Goal: Transaction & Acquisition: Book appointment/travel/reservation

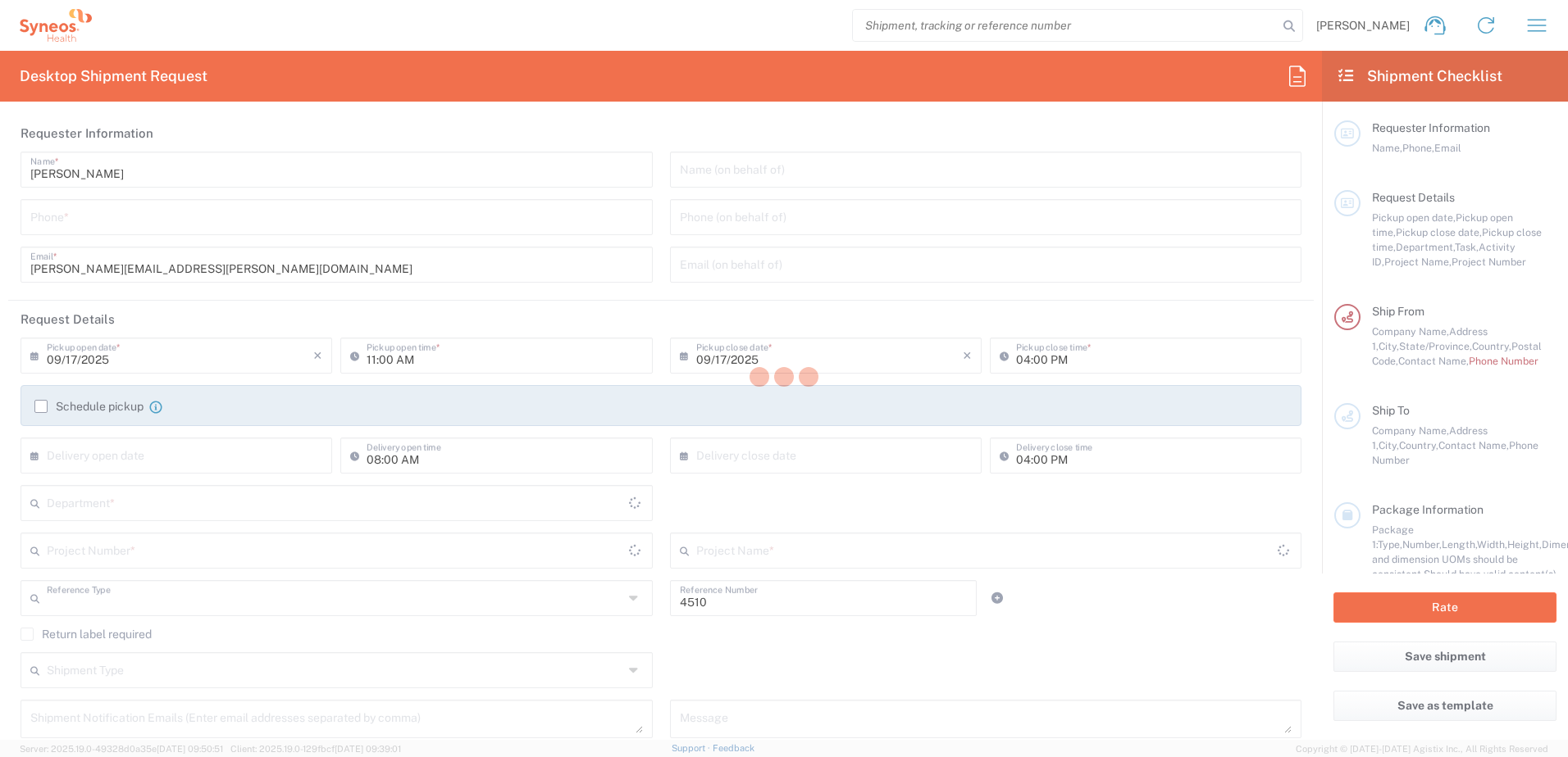
type input "Department"
type input "[US_STATE]"
type input "[GEOGRAPHIC_DATA]"
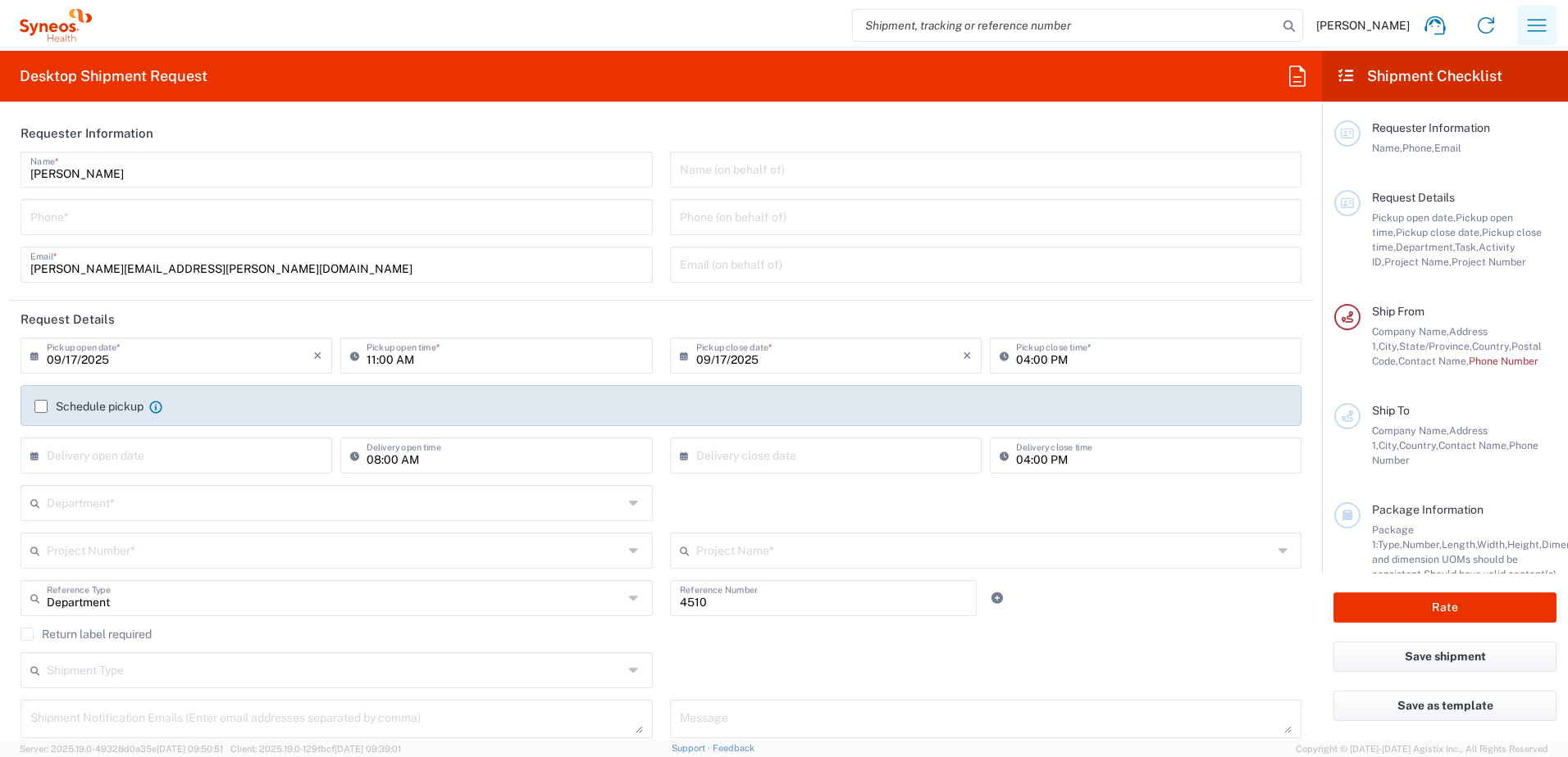
click at [1526, 12] on button "button" at bounding box center [1536, 25] width 39 height 39
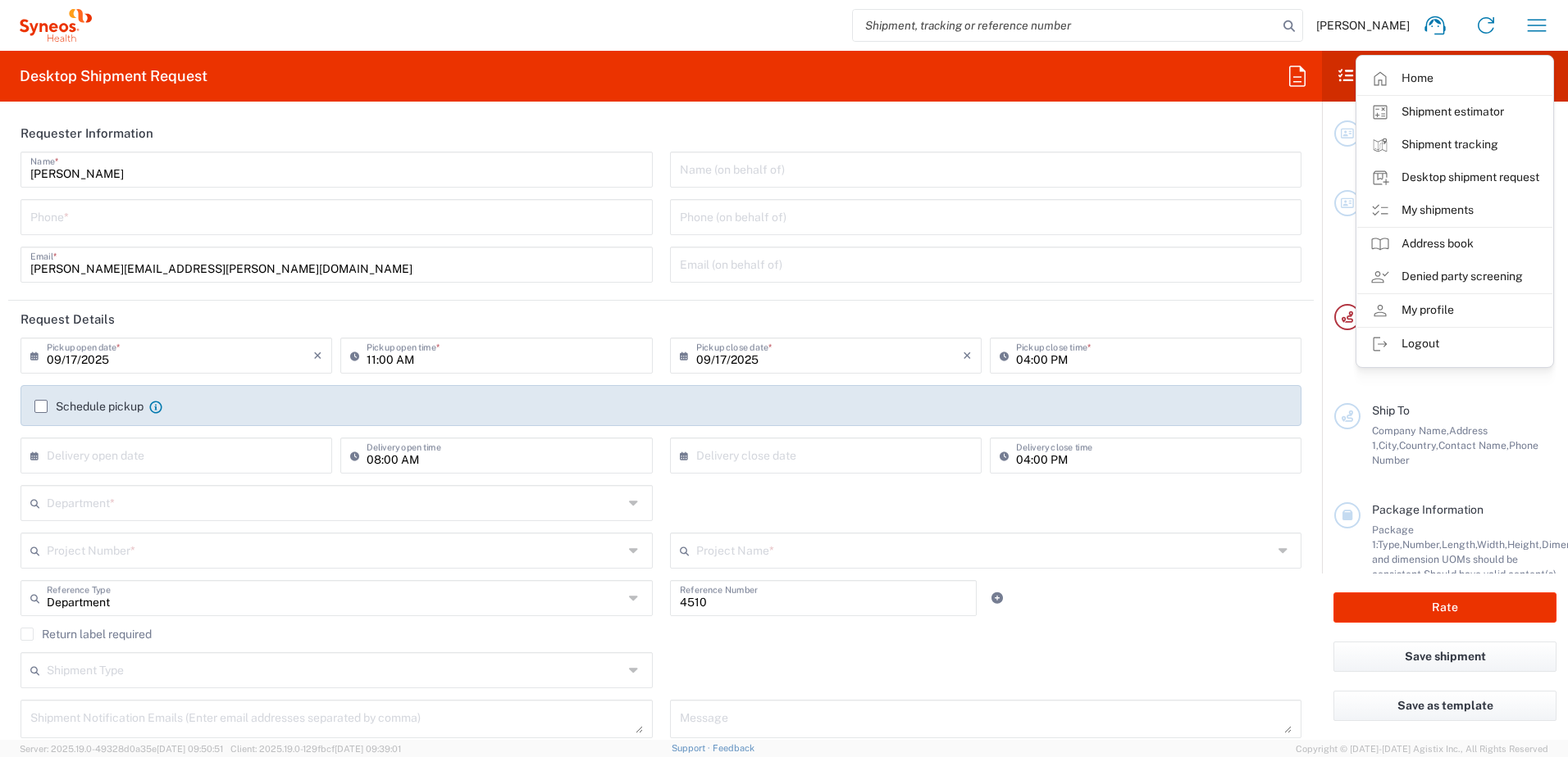
type input "Syneos Health, LLC-[GEOGRAPHIC_DATA] [GEOGRAPHIC_DATA] [GEOGRAPHIC_DATA]"
drag, startPoint x: 1445, startPoint y: 200, endPoint x: 1280, endPoint y: 183, distance: 165.9
click at [1445, 200] on link "My shipments" at bounding box center [1455, 210] width 195 height 32
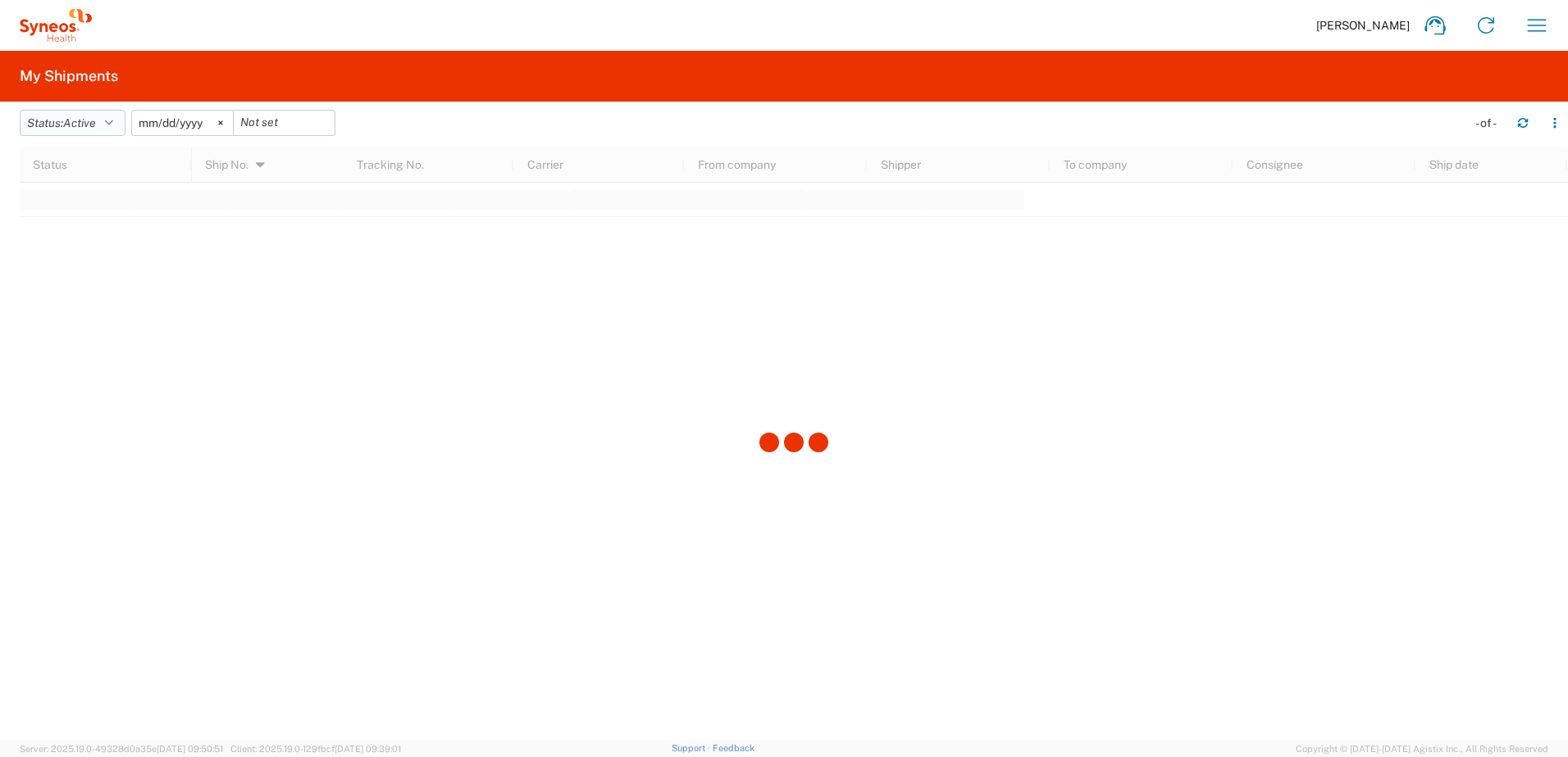
click at [72, 129] on span "Active" at bounding box center [79, 123] width 32 height 16
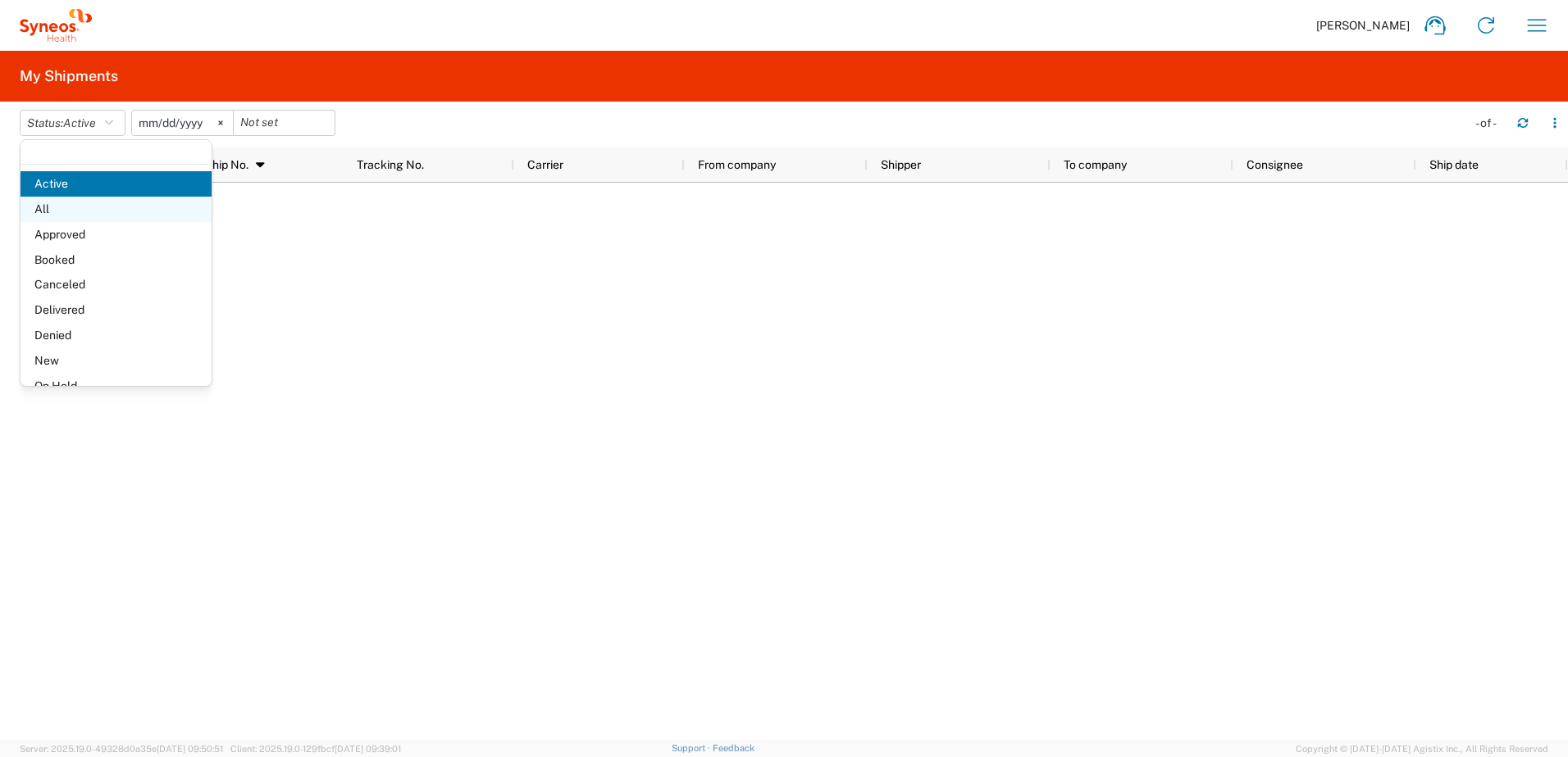
click at [81, 199] on span "All" at bounding box center [116, 209] width 191 height 26
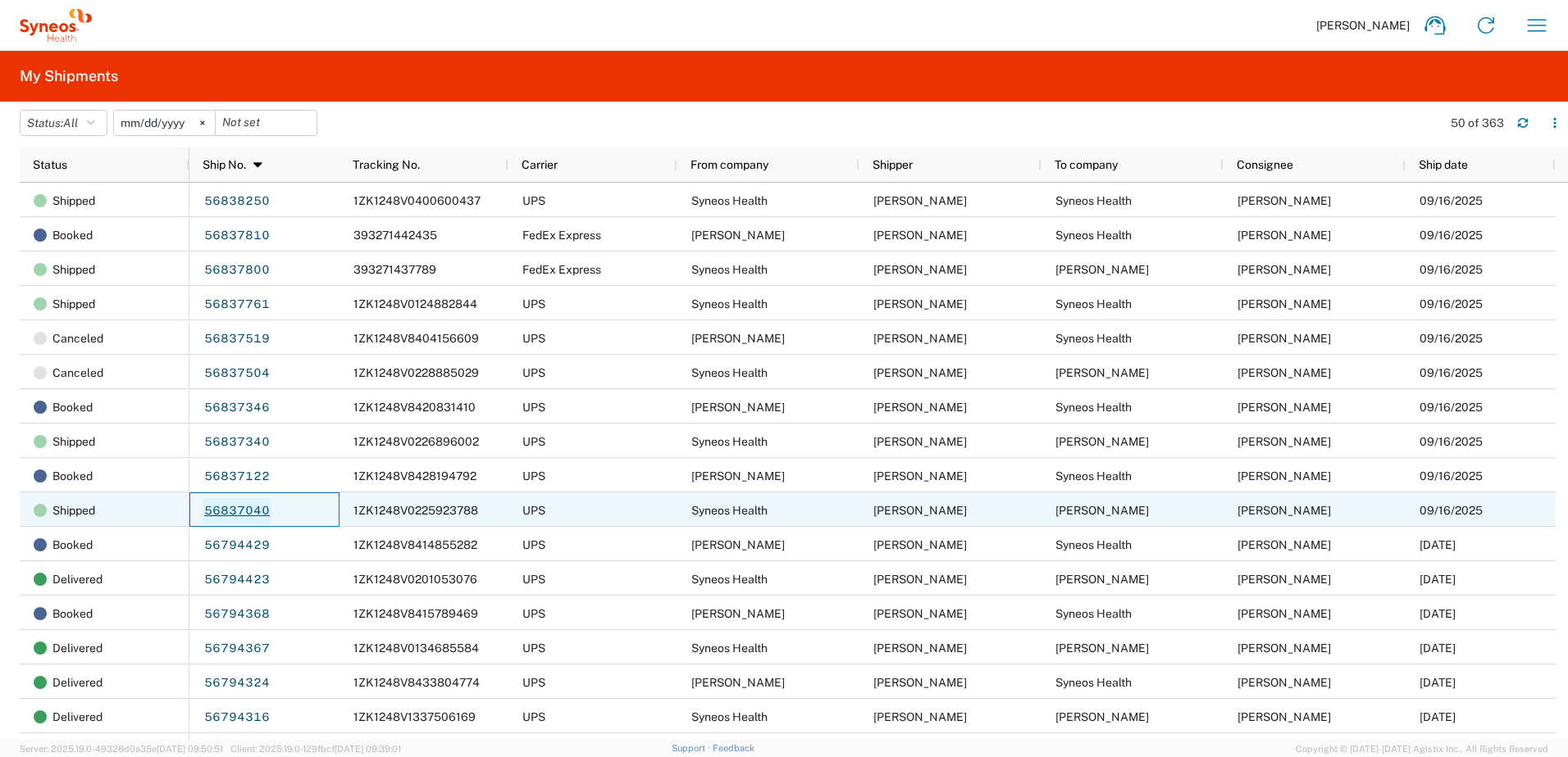
click at [255, 512] on link "56837040" at bounding box center [237, 510] width 67 height 26
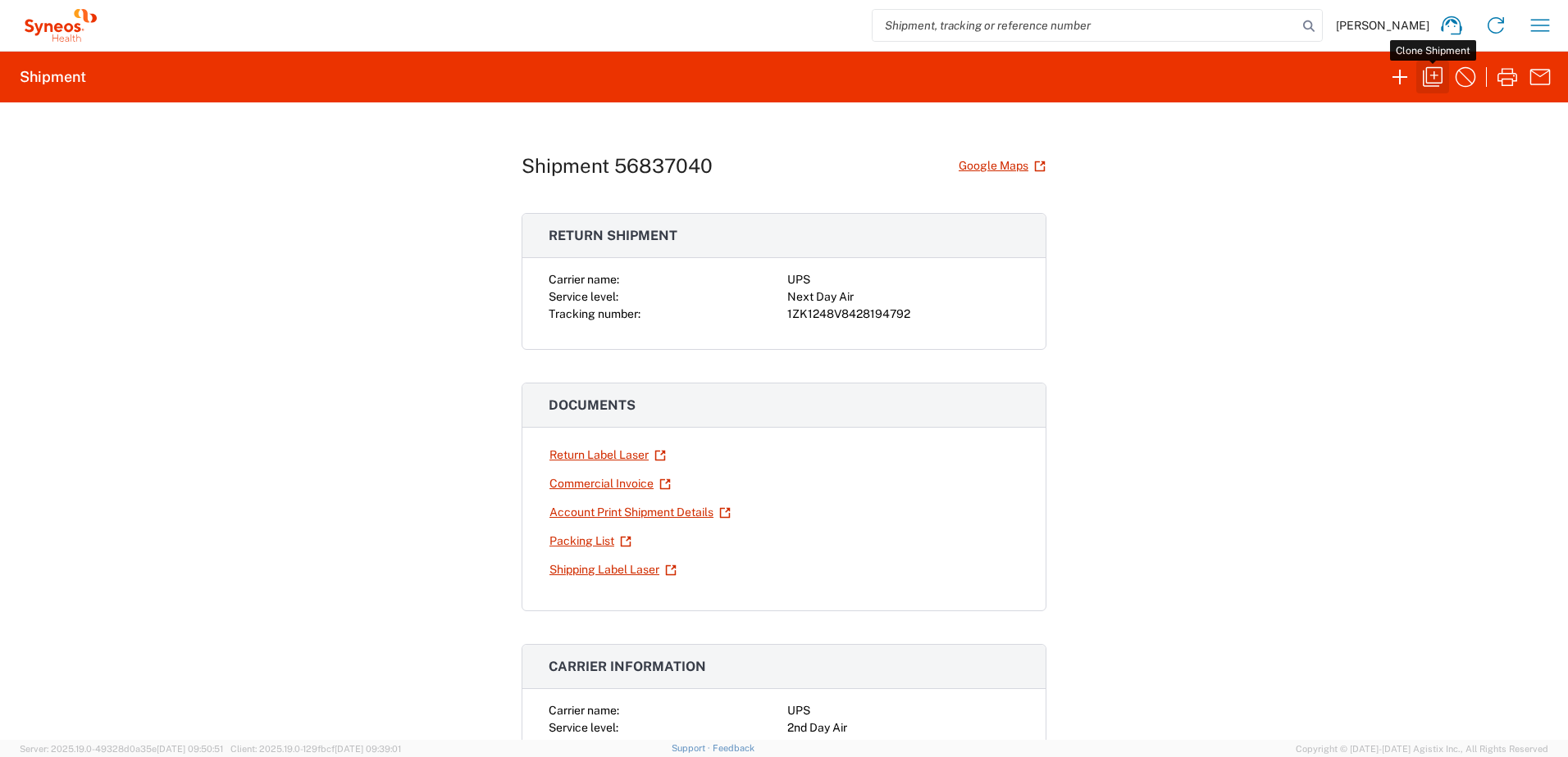
click at [1435, 79] on icon "button" at bounding box center [1432, 77] width 26 height 26
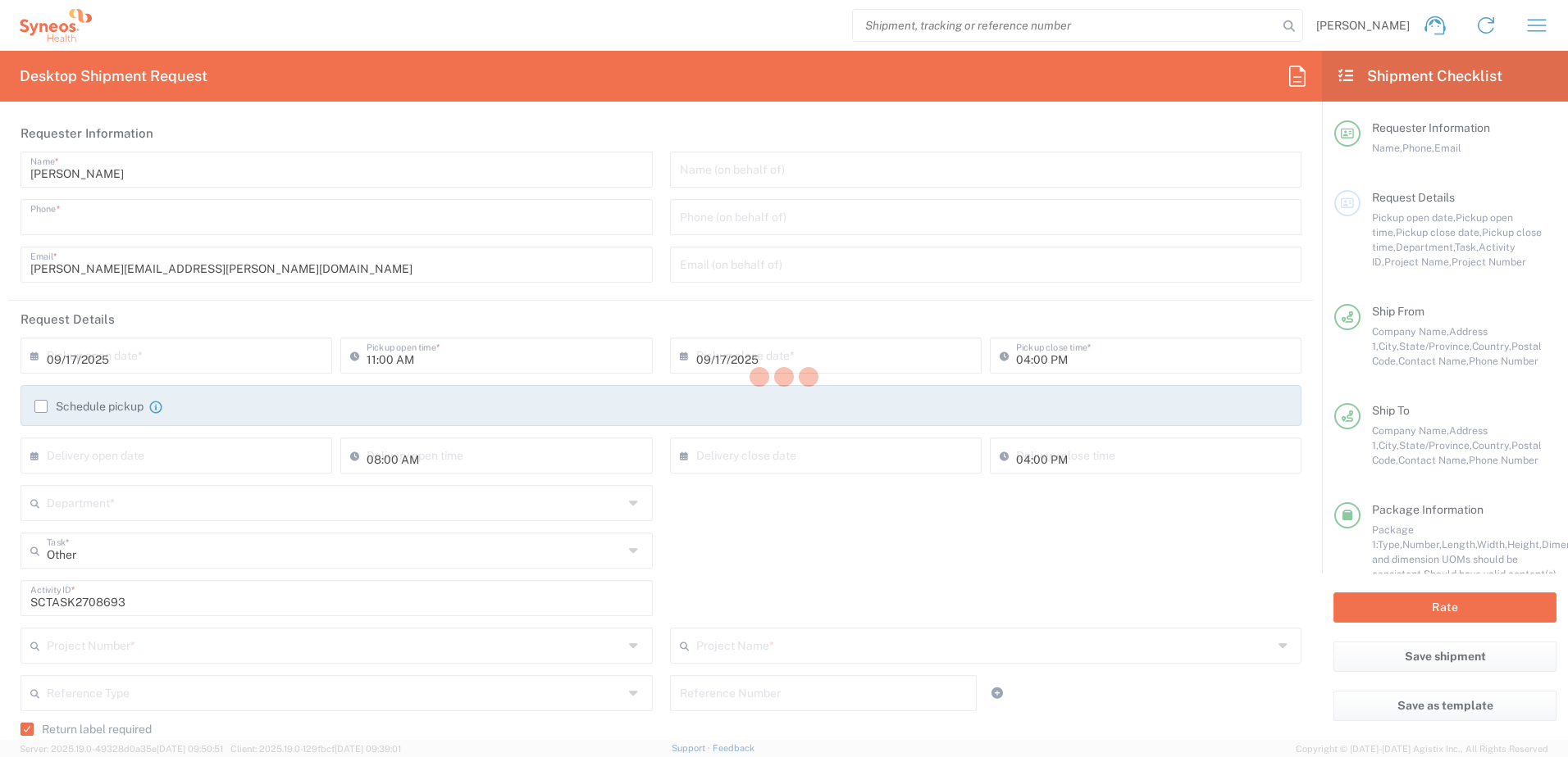
type input "9199867424"
type input "02:00 PM"
type textarea "[PERSON_NAME][EMAIL_ADDRESS][PERSON_NAME][DOMAIN_NAME]"
type input "Syneos Health, LLC-[GEOGRAPHIC_DATA] [GEOGRAPHIC_DATA] [GEOGRAPHIC_DATA]"
type input "Syneos Health"
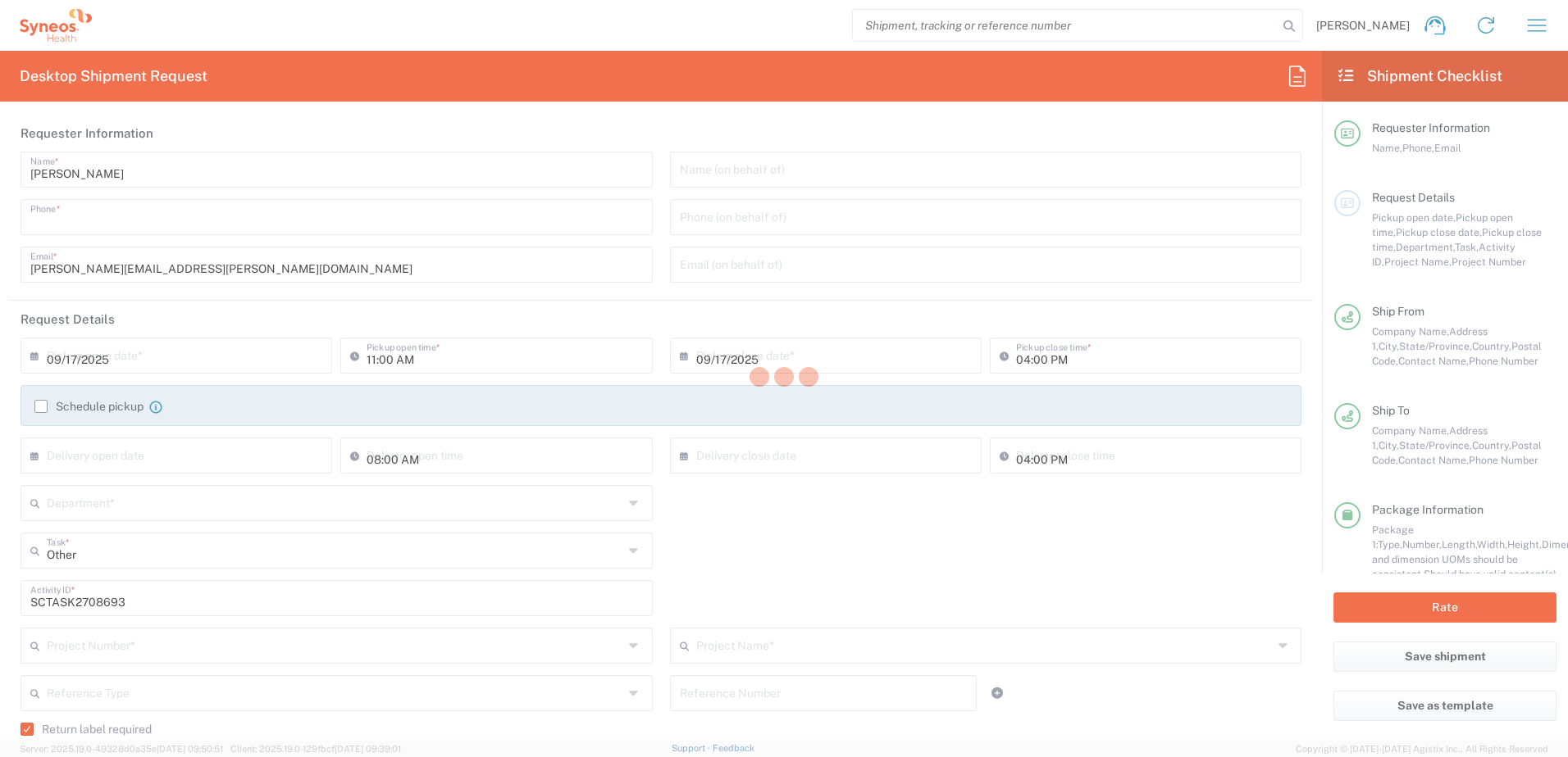
type input "[GEOGRAPHIC_DATA]"
type input "Morrisville"
type input "[US_STATE]"
type input "27560"
type input "[PERSON_NAME]"
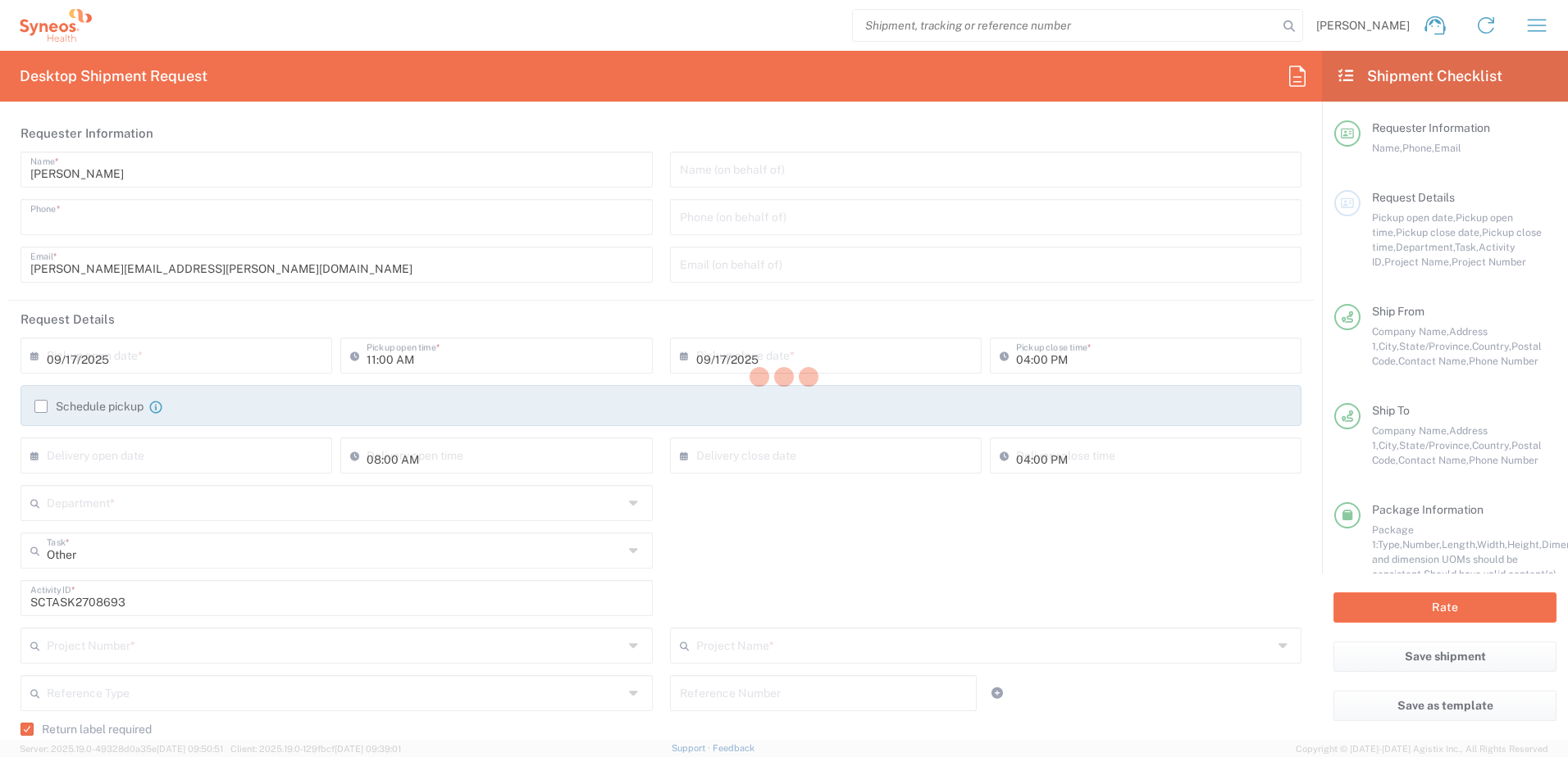
type input "9199867424"
type input "[PERSON_NAME][EMAIL_ADDRESS][PERSON_NAME][DOMAIN_NAME]"
type input "[PERSON_NAME]"
type input "1008 Salt Creek Trail"
type input "[GEOGRAPHIC_DATA]"
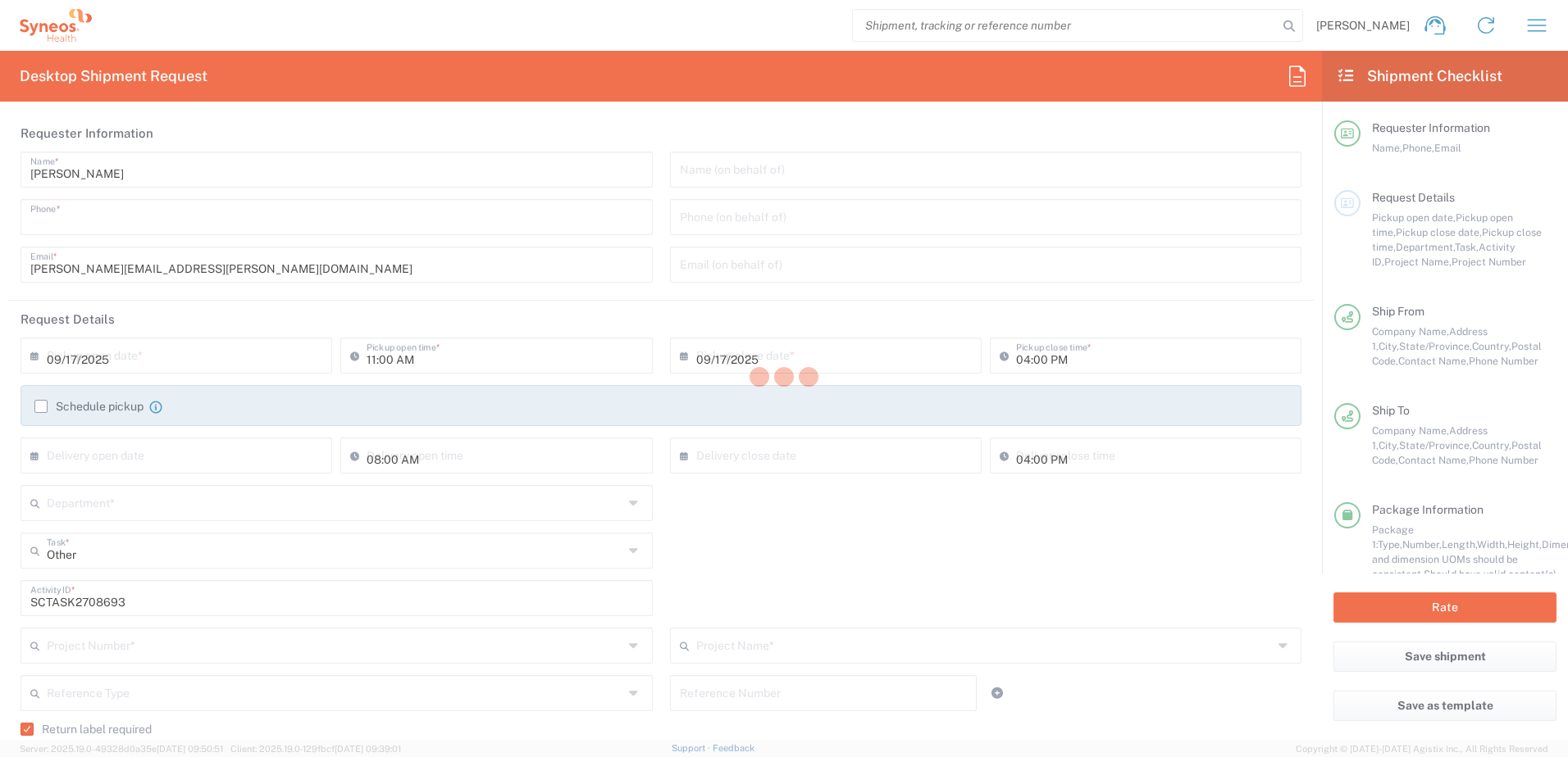
type input "[GEOGRAPHIC_DATA]"
type input "76131"
type input "[PERSON_NAME]"
type input "8178001670"
type input "[PERSON_NAME][DOMAIN_NAME][EMAIL_ADDRESS][DOMAIN_NAME]"
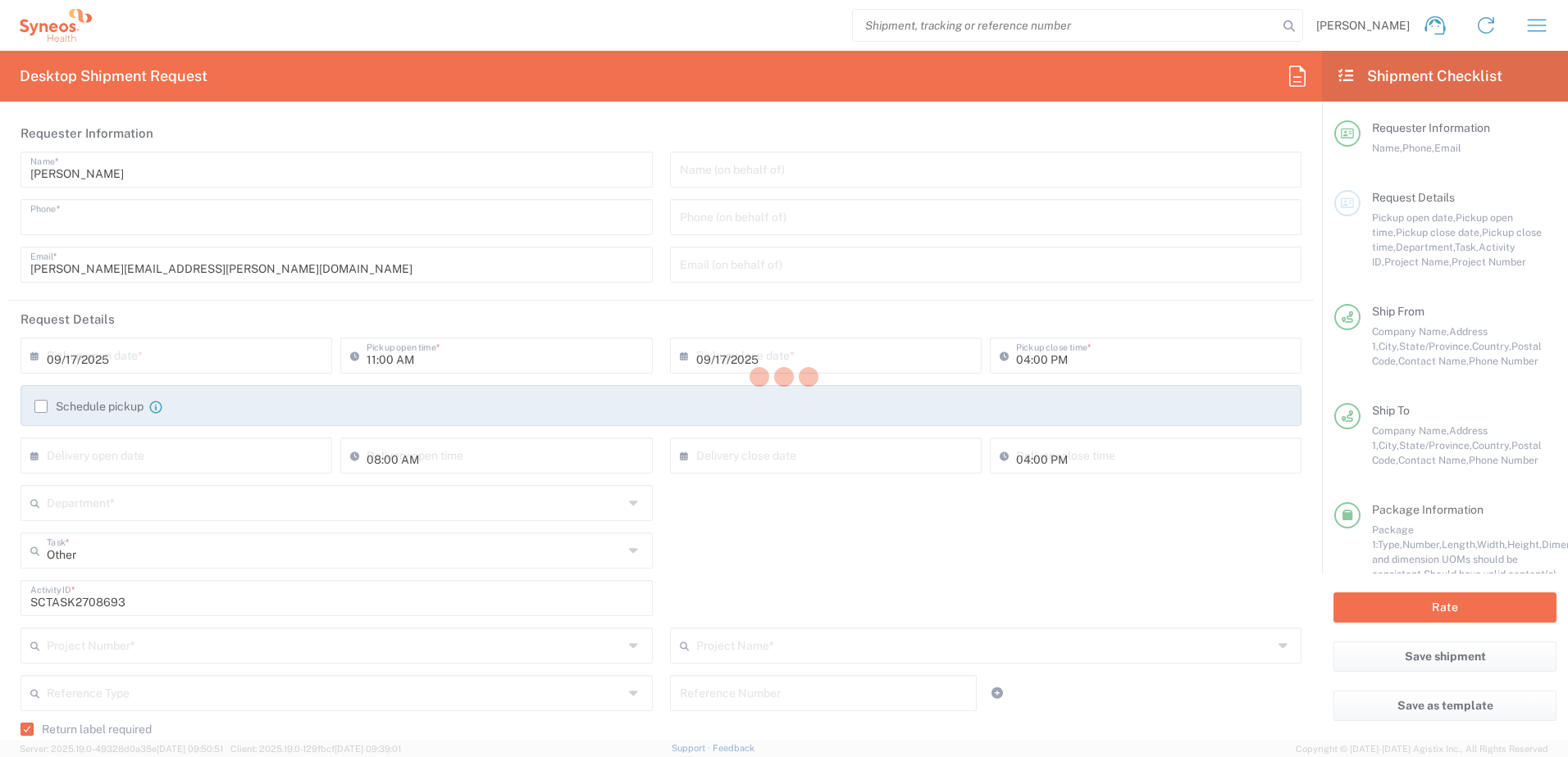
type input "Residential/Home"
type input "Sender/Shipper"
type input "[US_STATE]"
type input "4520 DEPARTMENTAL EXPENSE"
type input "Your Packaging"
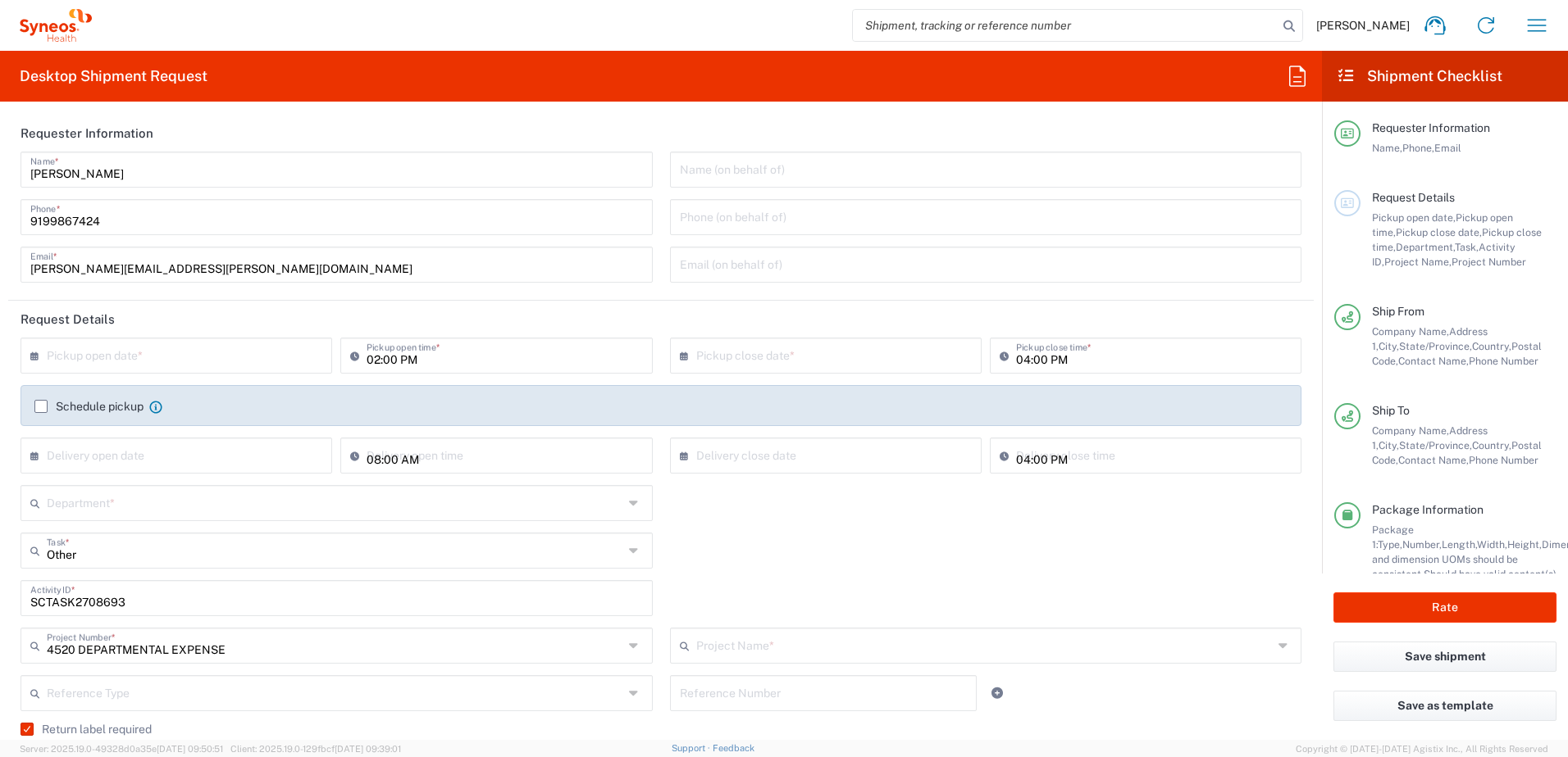
type input "Next Day Air"
click at [147, 361] on input "text" at bounding box center [180, 354] width 267 height 28
type input "4520 DEPARTMENTAL EXPENSE"
type input "4510"
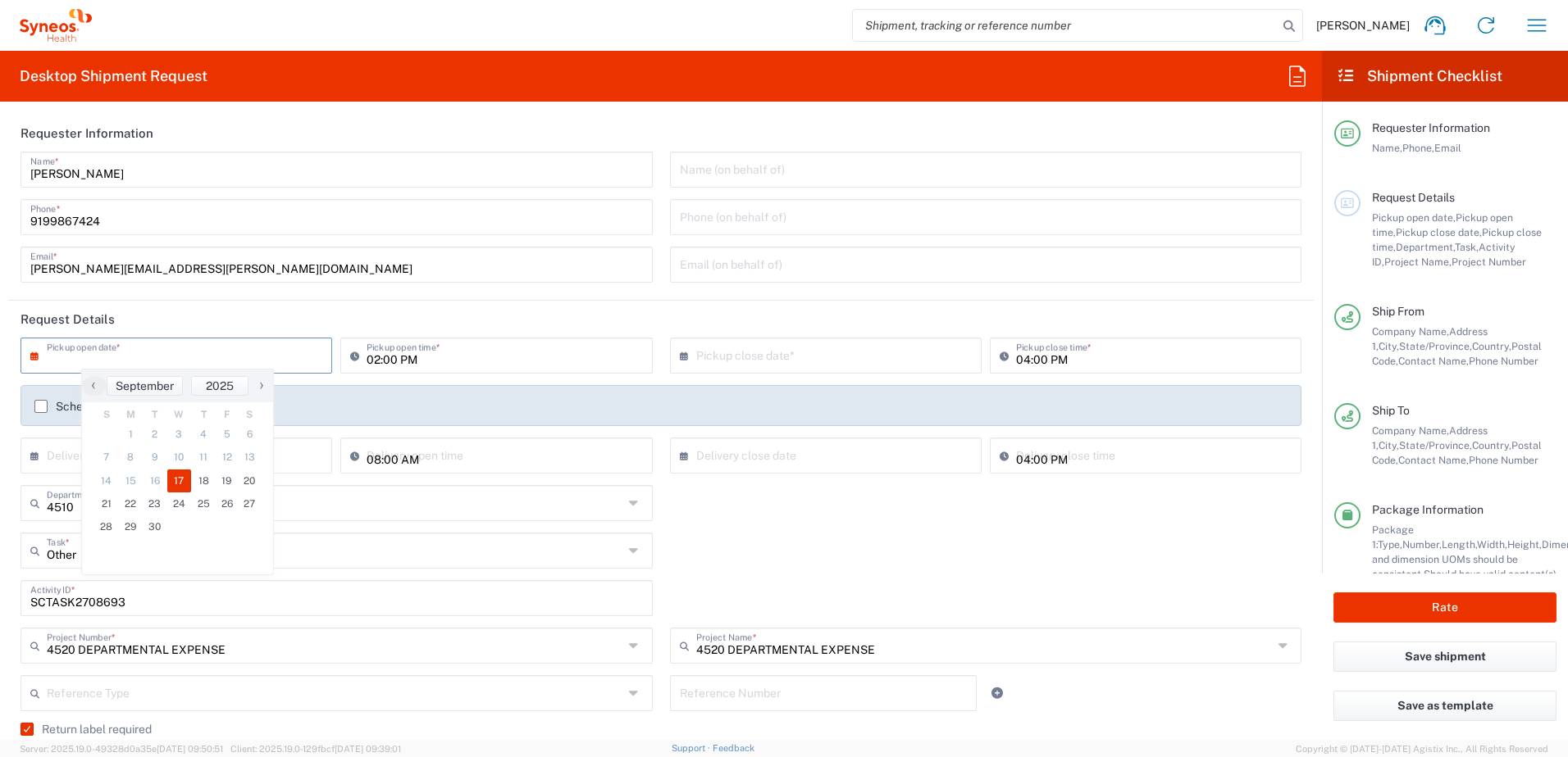
click at [185, 484] on span "17" at bounding box center [180, 481] width 25 height 23
type input "09/17/2025"
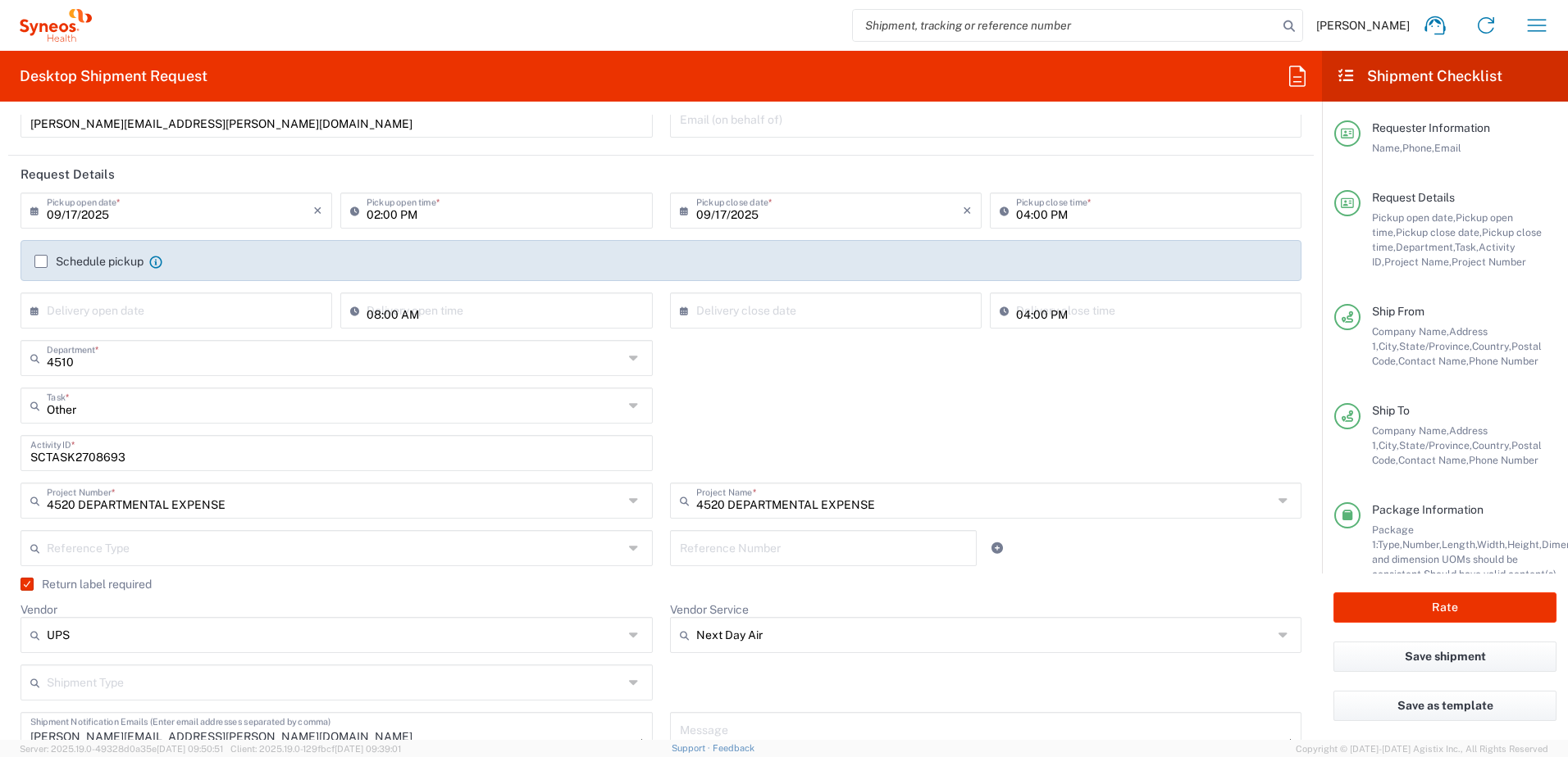
scroll to position [410, 0]
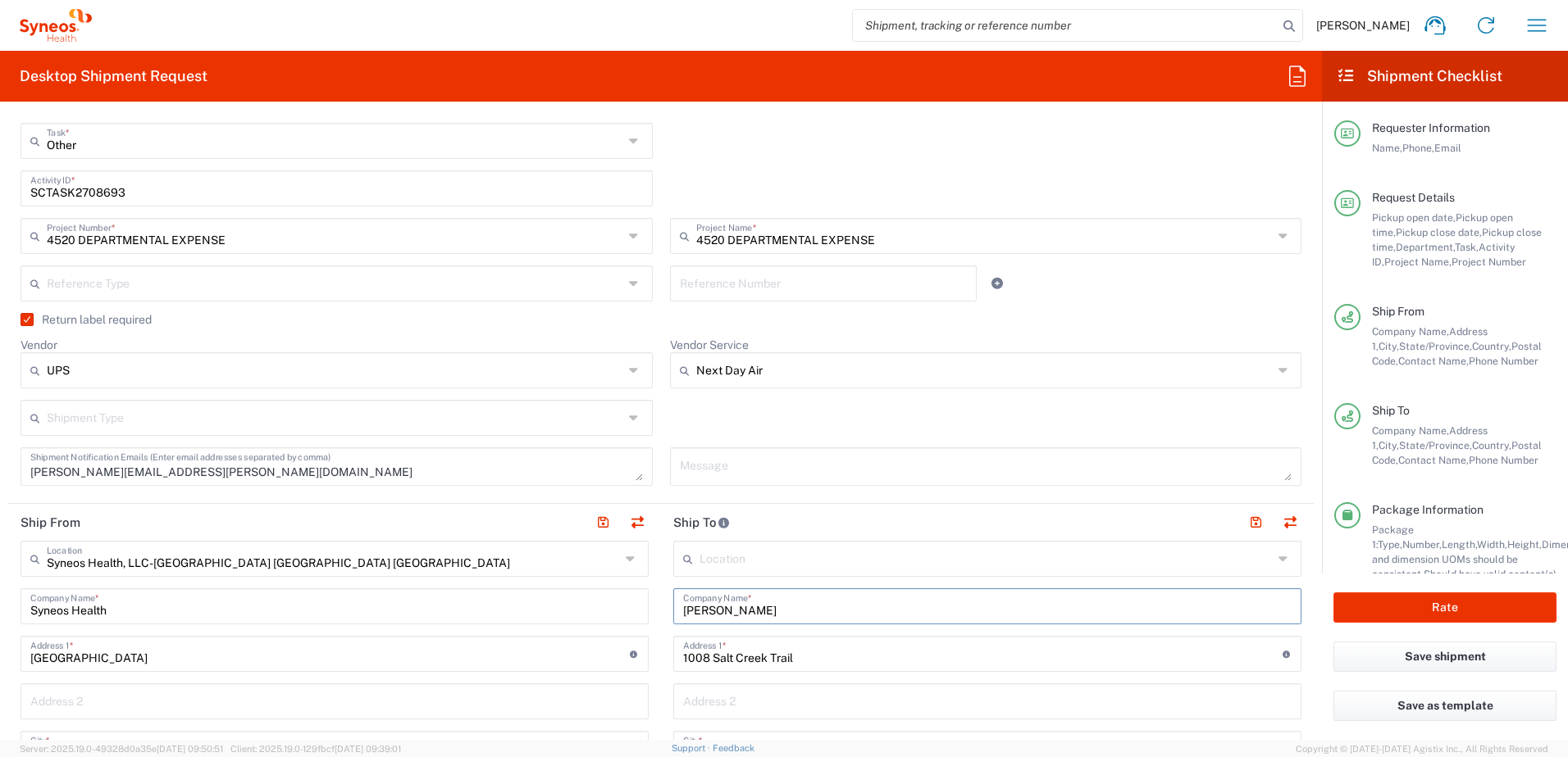
drag, startPoint x: 754, startPoint y: 606, endPoint x: 625, endPoint y: 601, distance: 129.1
paste input "Logistics / Courier / Mail – IT Equipment Return Label [PERSON_NAME]"
type input "[PERSON_NAME]"
drag, startPoint x: 742, startPoint y: 621, endPoint x: 772, endPoint y: 615, distance: 30.6
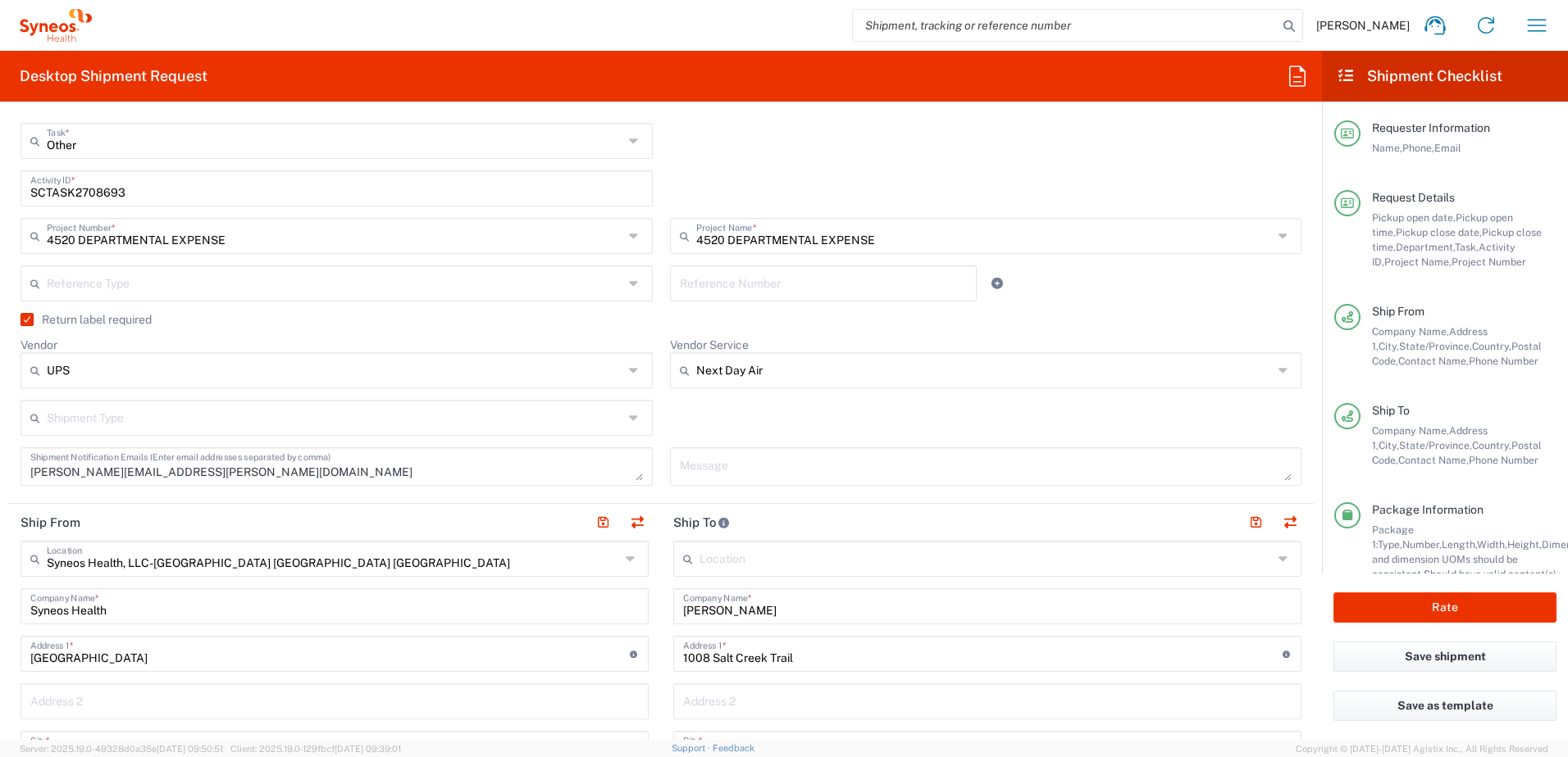
click at [742, 621] on div "[PERSON_NAME] Company Name *" at bounding box center [987, 606] width 628 height 36
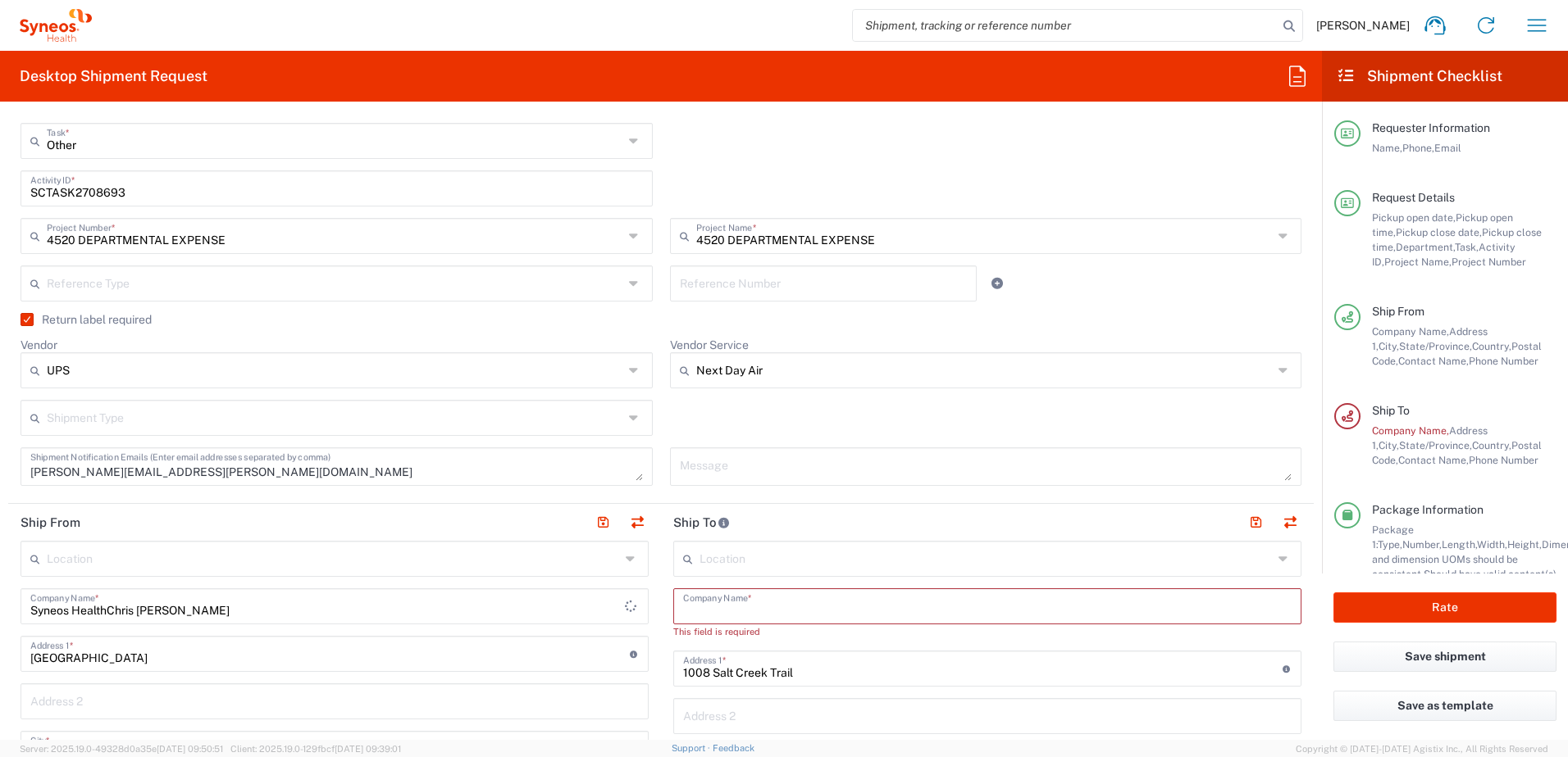
click at [779, 611] on input "text" at bounding box center [987, 605] width 608 height 28
click at [428, 616] on input "Syneos HealthChris [PERSON_NAME]" at bounding box center [334, 605] width 608 height 28
type input "Syneos Health"
click at [698, 600] on input "text" at bounding box center [987, 605] width 608 height 28
paste input "[PERSON_NAME]"
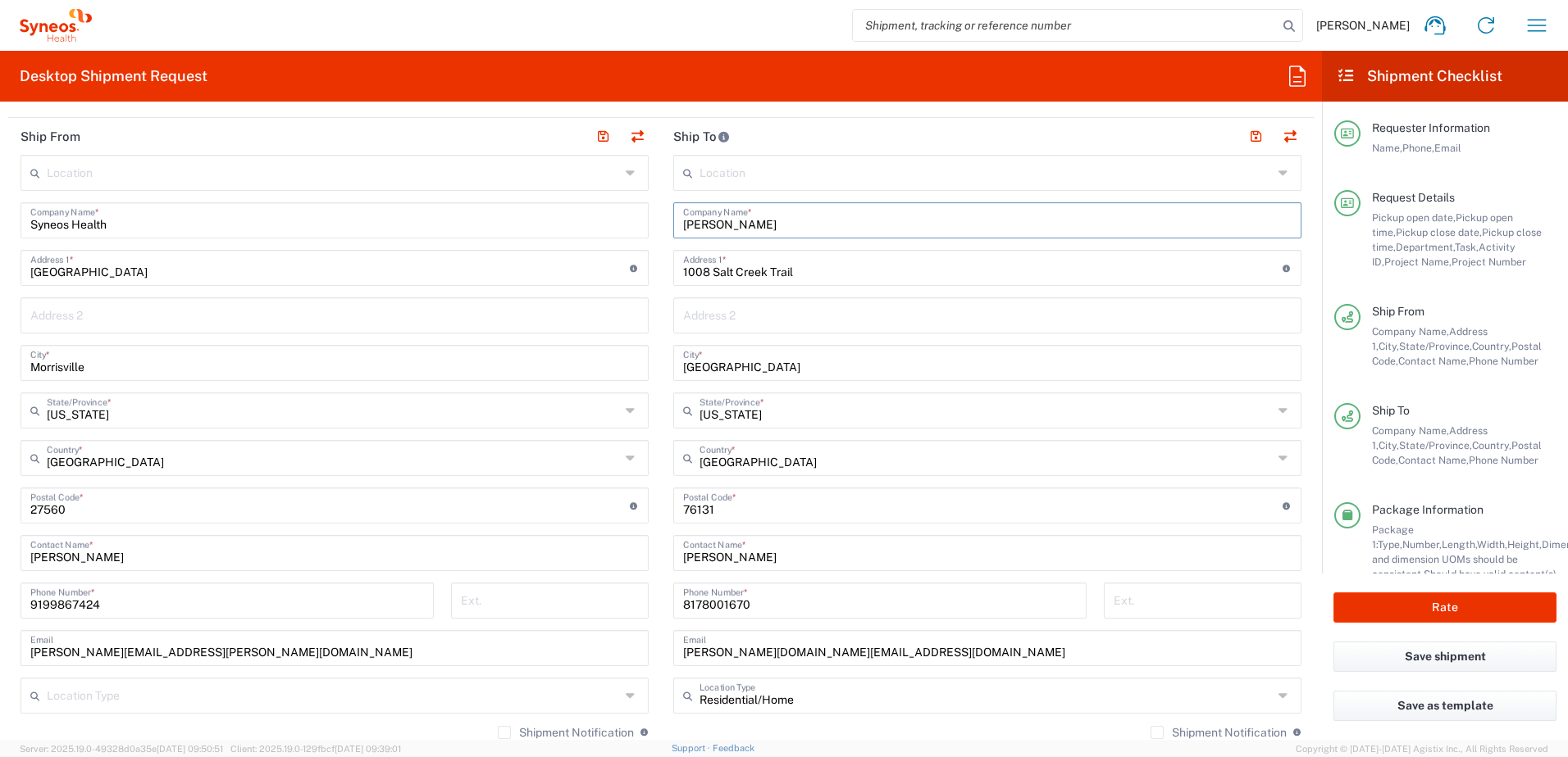
scroll to position [819, 0]
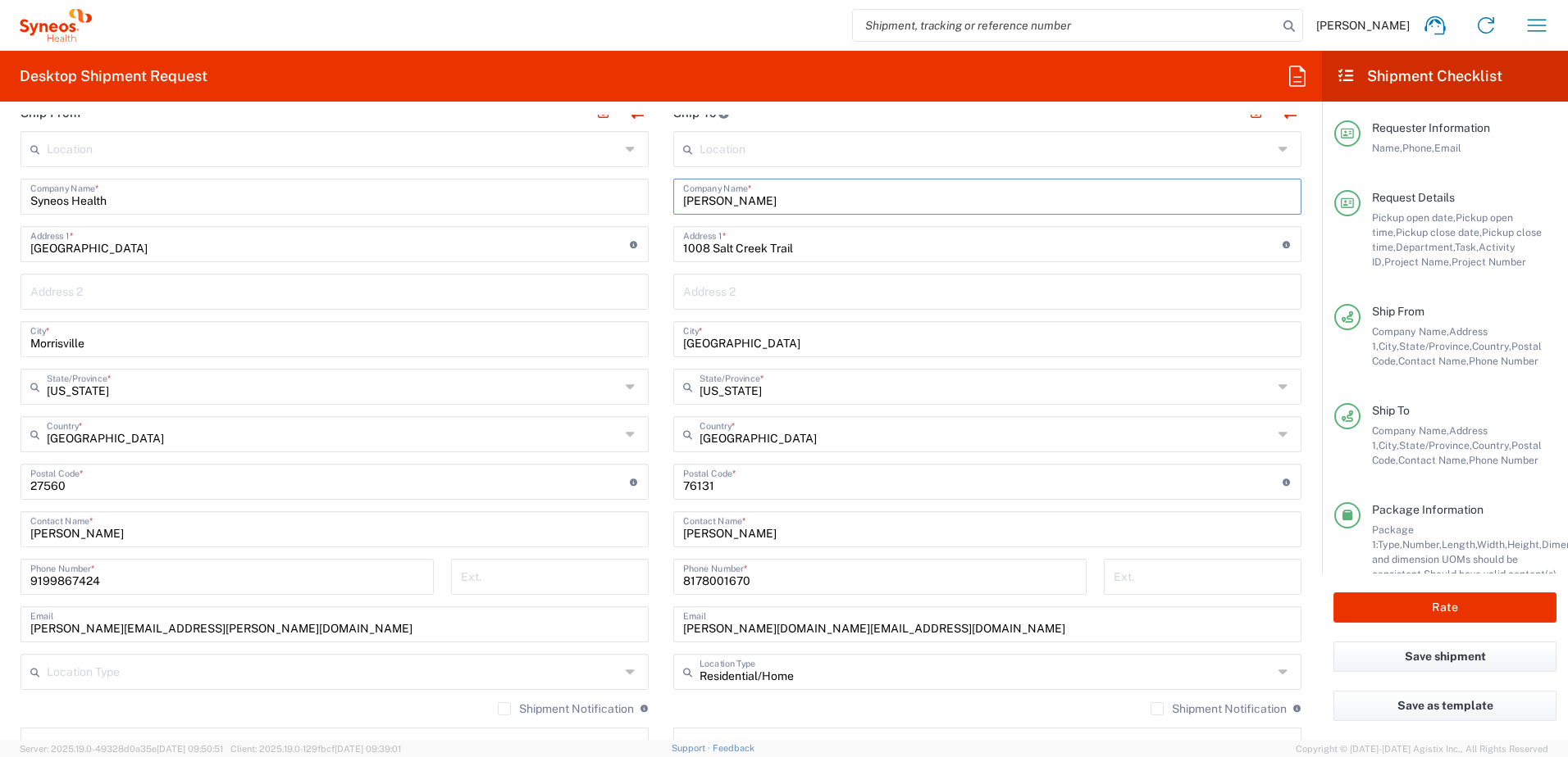
type input "[PERSON_NAME]"
drag, startPoint x: 781, startPoint y: 533, endPoint x: 607, endPoint y: 533, distance: 174.0
click at [607, 533] on div "Ship From Location [PERSON_NAME] LLC-[GEOGRAPHIC_DATA] [GEOGRAPHIC_DATA] [GEOGR…" at bounding box center [661, 460] width 1306 height 732
paste input "Blai"
type input "[PERSON_NAME]"
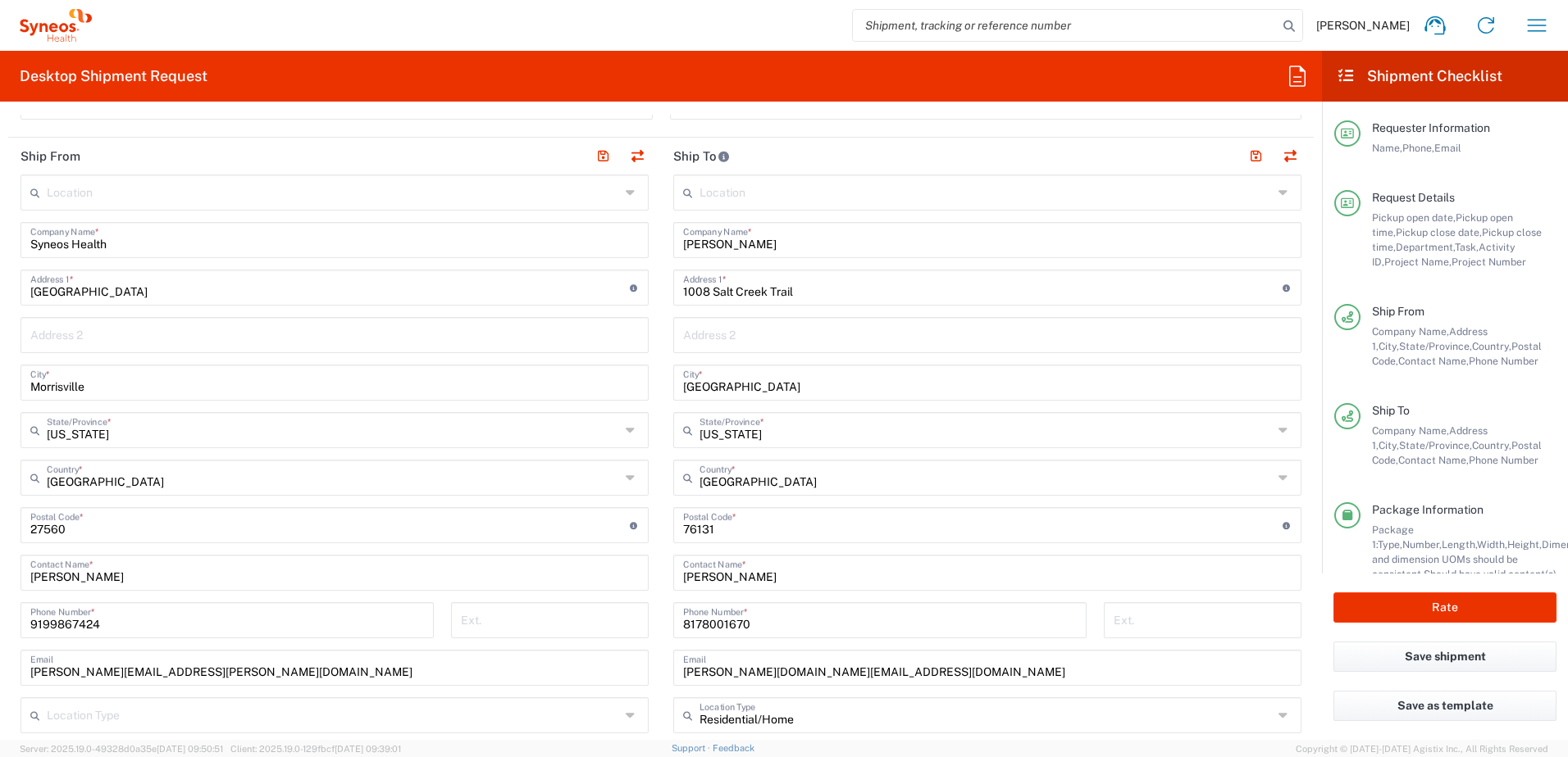
scroll to position [738, 0]
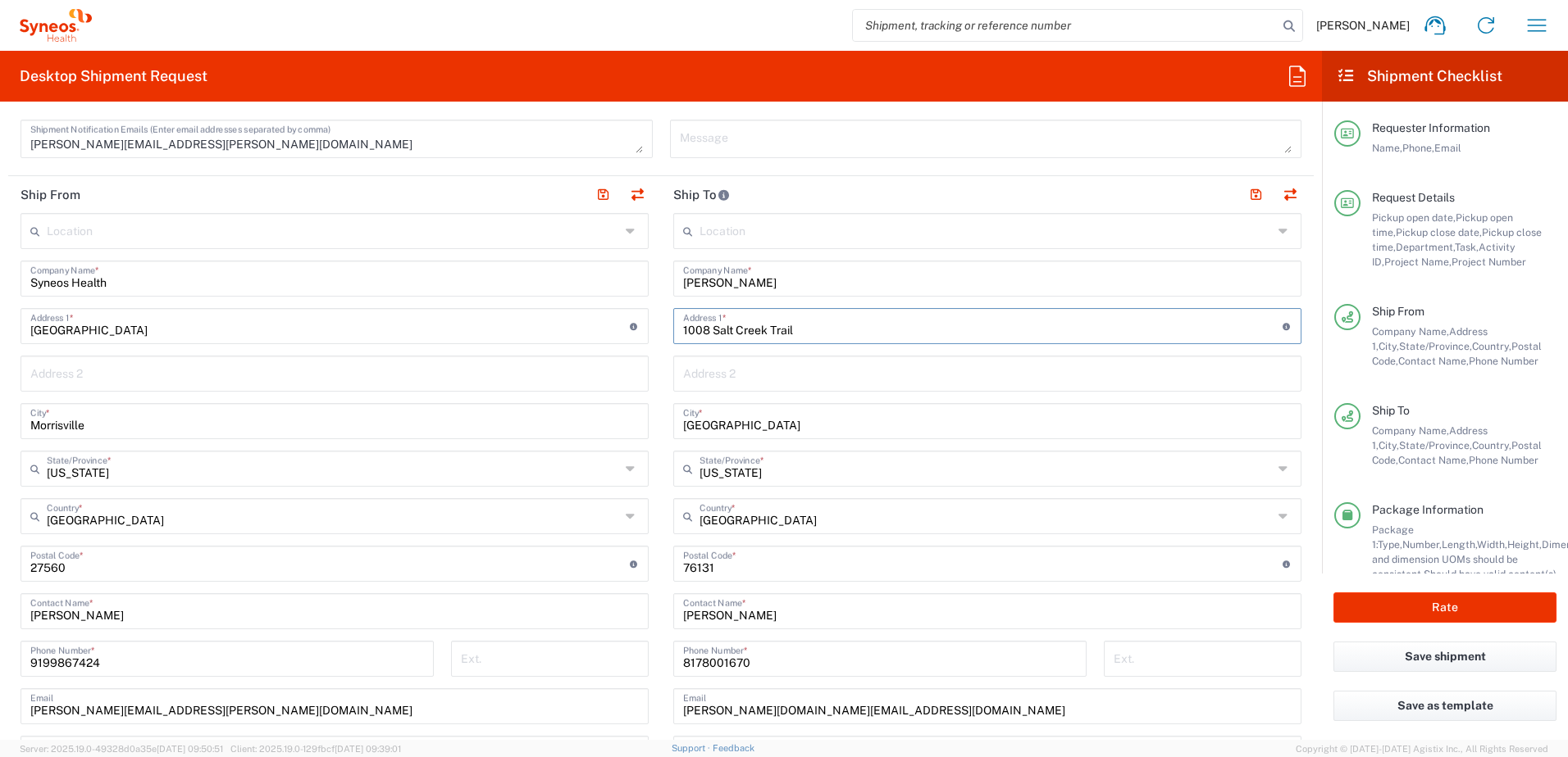
drag, startPoint x: 793, startPoint y: 333, endPoint x: 620, endPoint y: 331, distance: 173.0
click at [620, 331] on div "Ship From Location [PERSON_NAME] LLC-[GEOGRAPHIC_DATA] [GEOGRAPHIC_DATA] [GEOGR…" at bounding box center [661, 542] width 1306 height 732
paste input "[STREET_ADDRESS]"
type input "[STREET_ADDRESS]"
click at [769, 421] on input "[GEOGRAPHIC_DATA]" at bounding box center [987, 420] width 608 height 28
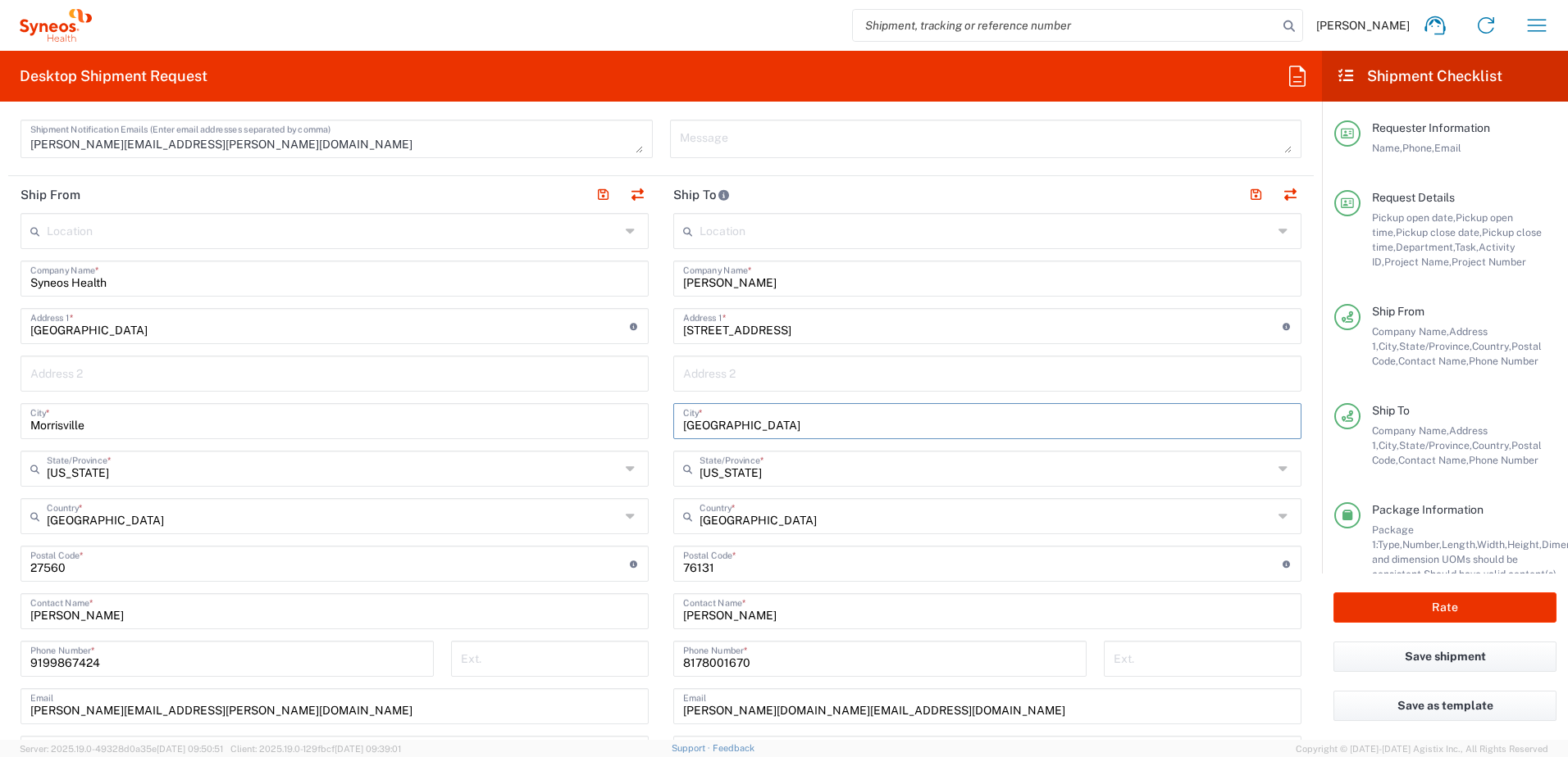
drag, startPoint x: 768, startPoint y: 422, endPoint x: 640, endPoint y: 421, distance: 128.0
click at [635, 418] on div "Ship From Location [PERSON_NAME] LLC-[GEOGRAPHIC_DATA] [GEOGRAPHIC_DATA] [GEOGR…" at bounding box center [661, 542] width 1306 height 732
paste input "[US_STATE] Beac"
type input "[US_STATE][GEOGRAPHIC_DATA]"
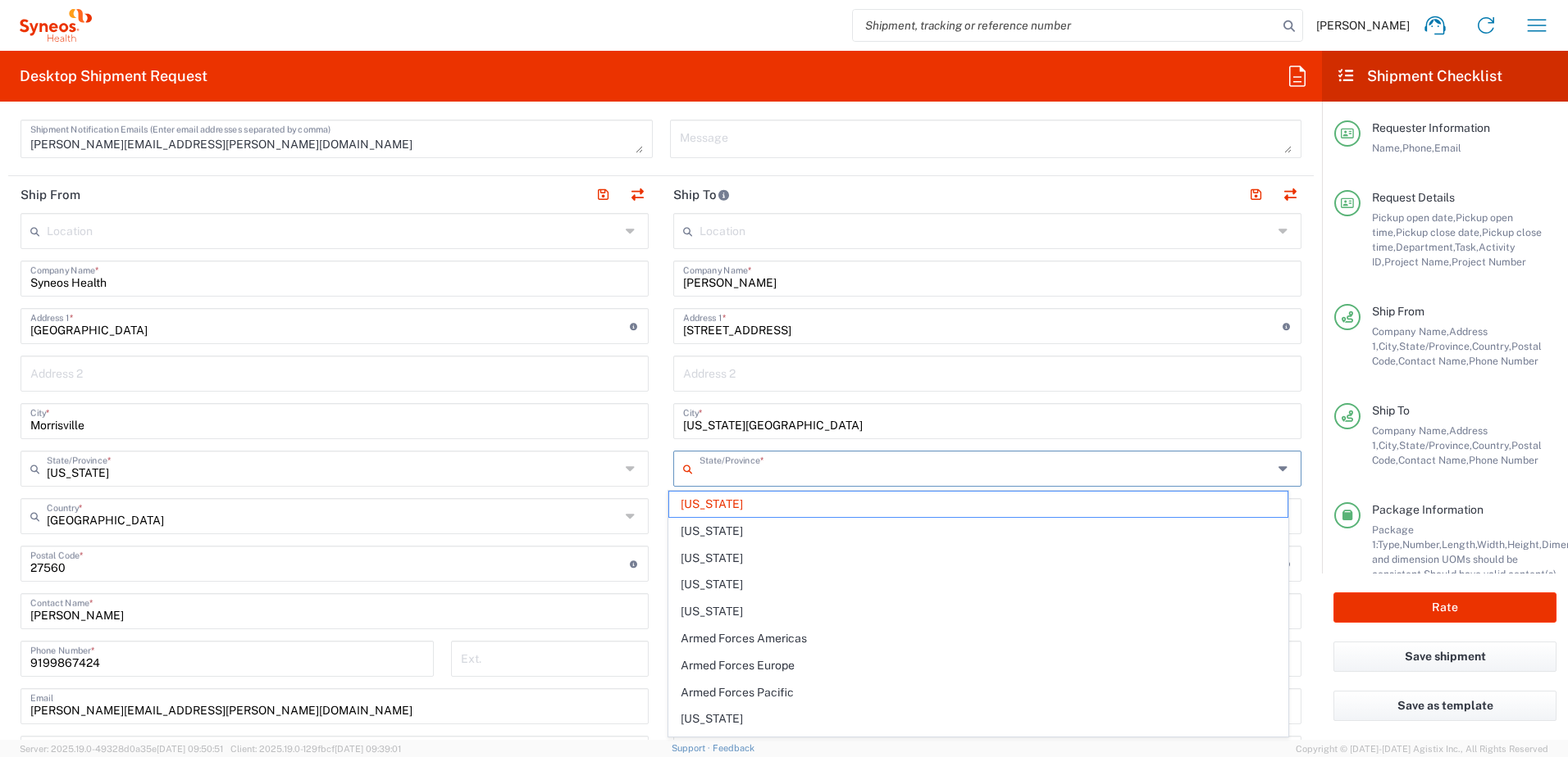
click at [765, 463] on input "text" at bounding box center [986, 467] width 573 height 28
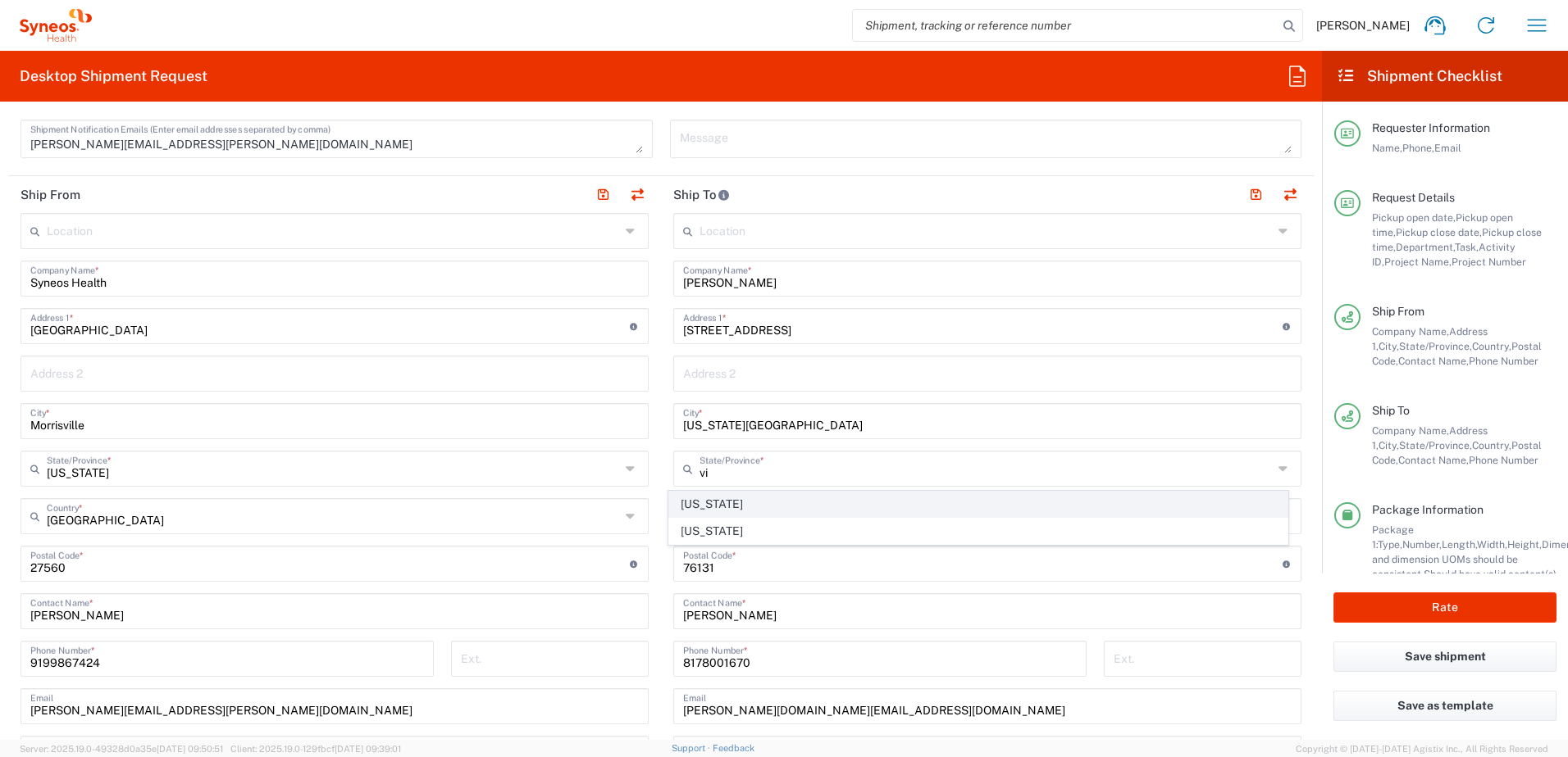
click at [704, 502] on span "[US_STATE]" at bounding box center [978, 504] width 619 height 26
type input "[US_STATE]"
click at [725, 557] on input "undefined" at bounding box center [982, 562] width 599 height 28
drag, startPoint x: 735, startPoint y: 567, endPoint x: 647, endPoint y: 560, distance: 88.3
click at [647, 560] on div "Ship From Location [PERSON_NAME] LLC-[GEOGRAPHIC_DATA] [GEOGRAPHIC_DATA] [GEOGR…" at bounding box center [661, 542] width 1306 height 732
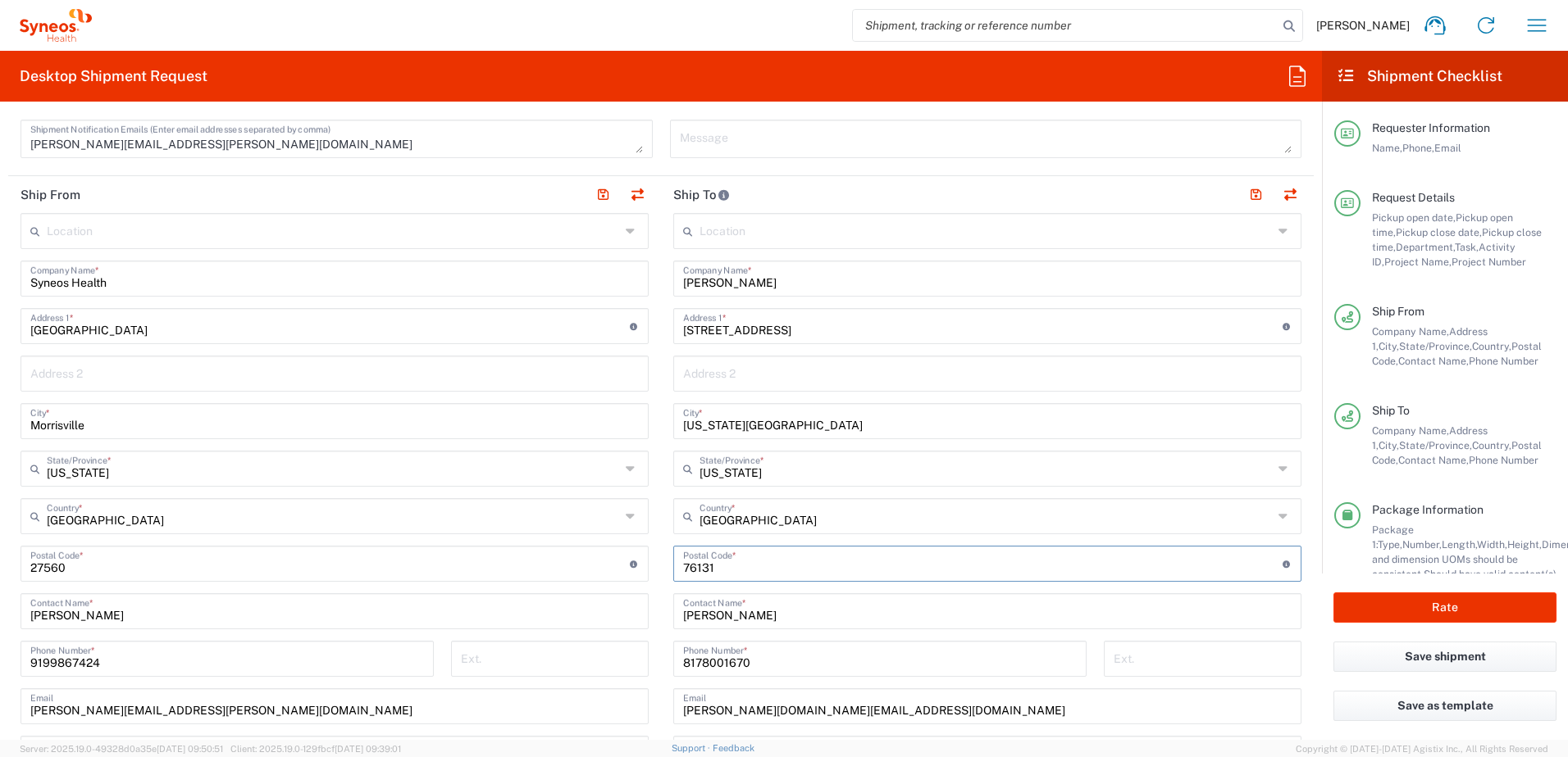
paste input "23451"
type input "23451"
click at [773, 666] on input "8178001670" at bounding box center [880, 658] width 393 height 28
drag, startPoint x: 761, startPoint y: 664, endPoint x: 633, endPoint y: 662, distance: 128.0
click at [633, 662] on div "Ship From Location [PERSON_NAME] LLC-[GEOGRAPHIC_DATA] [GEOGRAPHIC_DATA] [GEOGR…" at bounding box center [661, 542] width 1306 height 732
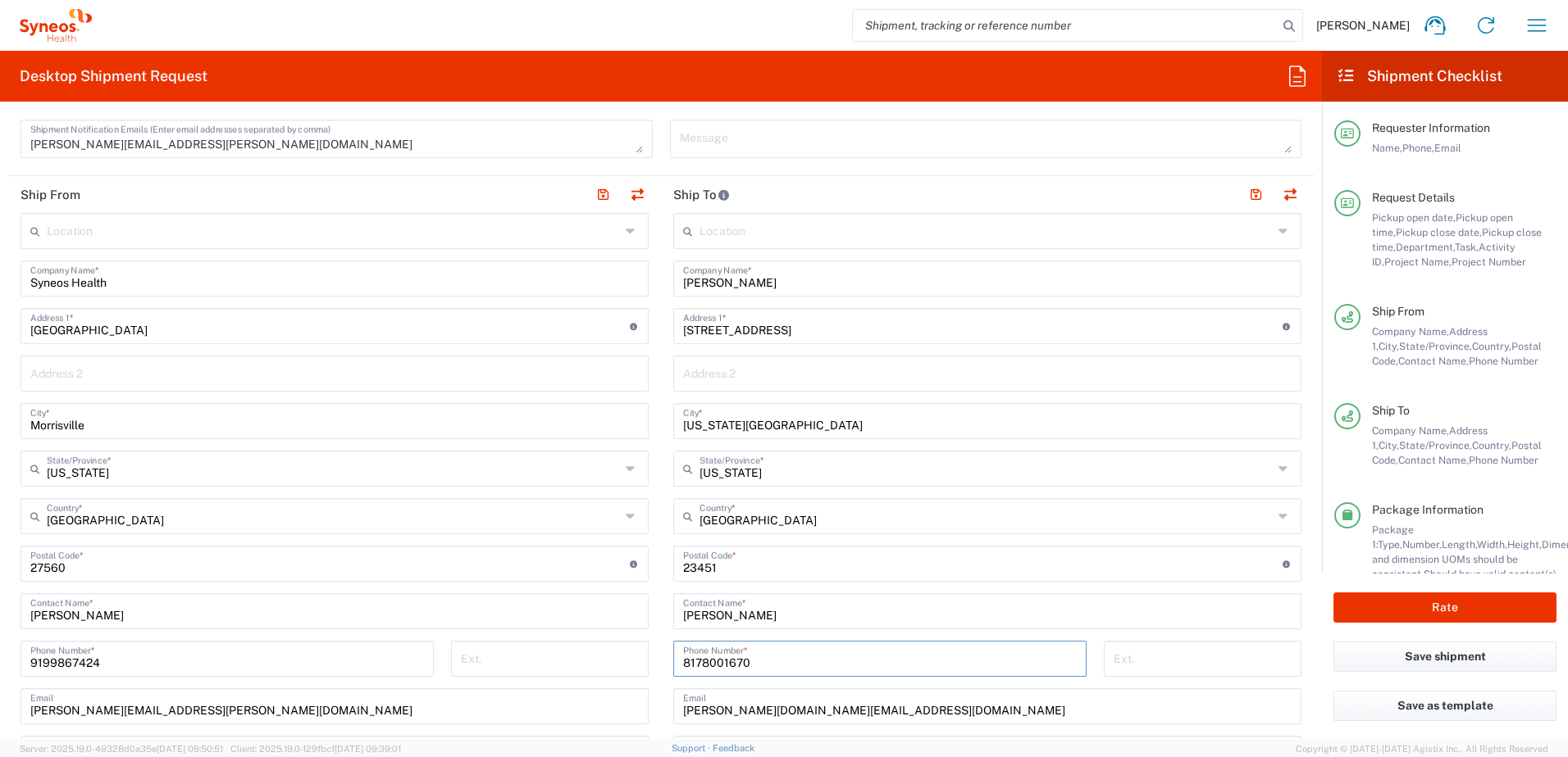
paste input "[PHONE_NUMBER]"
type input "[PHONE_NUMBER]"
drag, startPoint x: 837, startPoint y: 718, endPoint x: 666, endPoint y: 714, distance: 171.0
click at [666, 714] on main "Location [PERSON_NAME] LLC-[GEOGRAPHIC_DATA] [GEOGRAPHIC_DATA] [GEOGRAPHIC_DATA…" at bounding box center [986, 557] width 652 height 689
paste input "chris00blai"
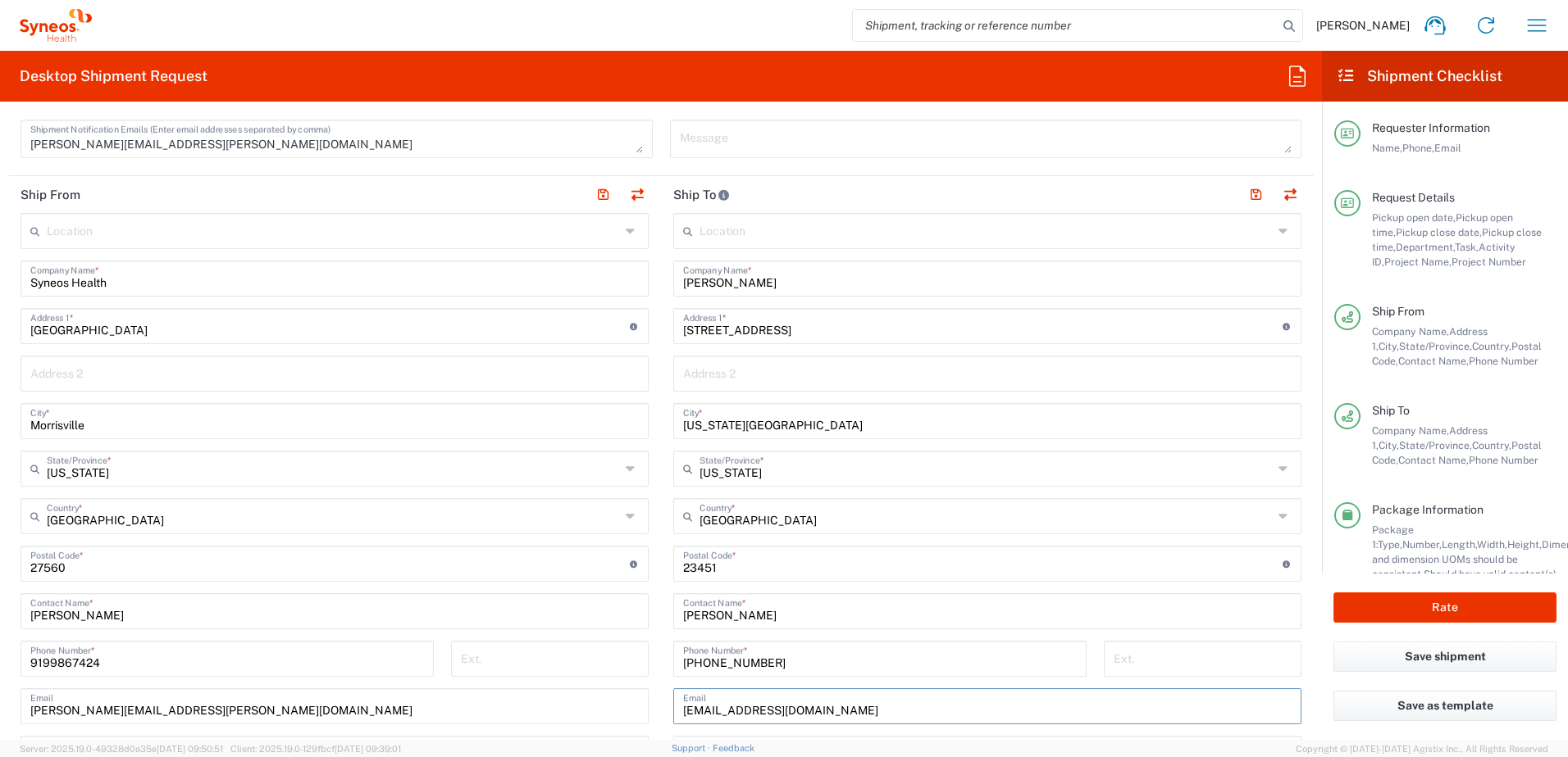
type input "[EMAIL_ADDRESS][DOMAIN_NAME]"
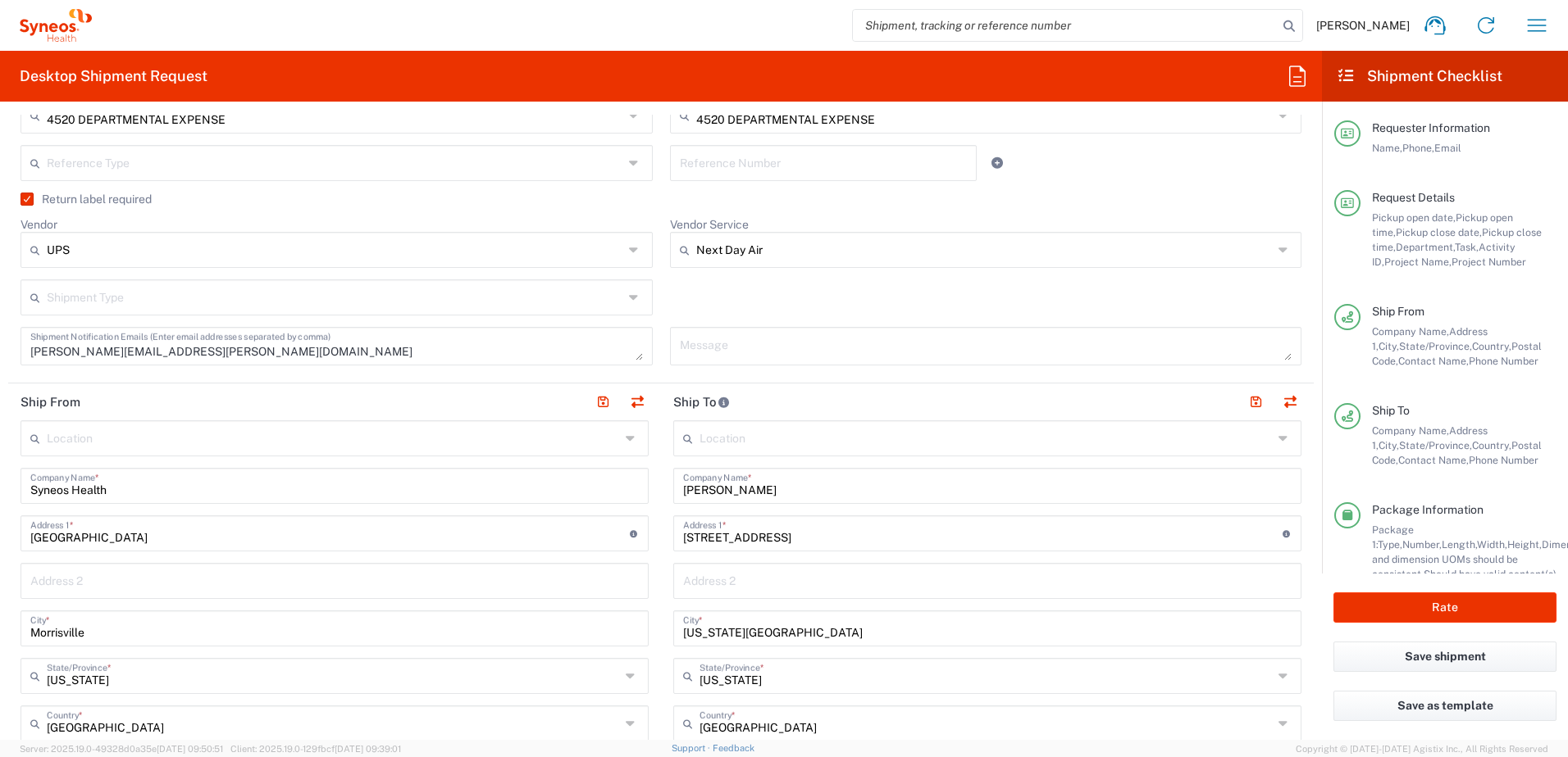
scroll to position [246, 0]
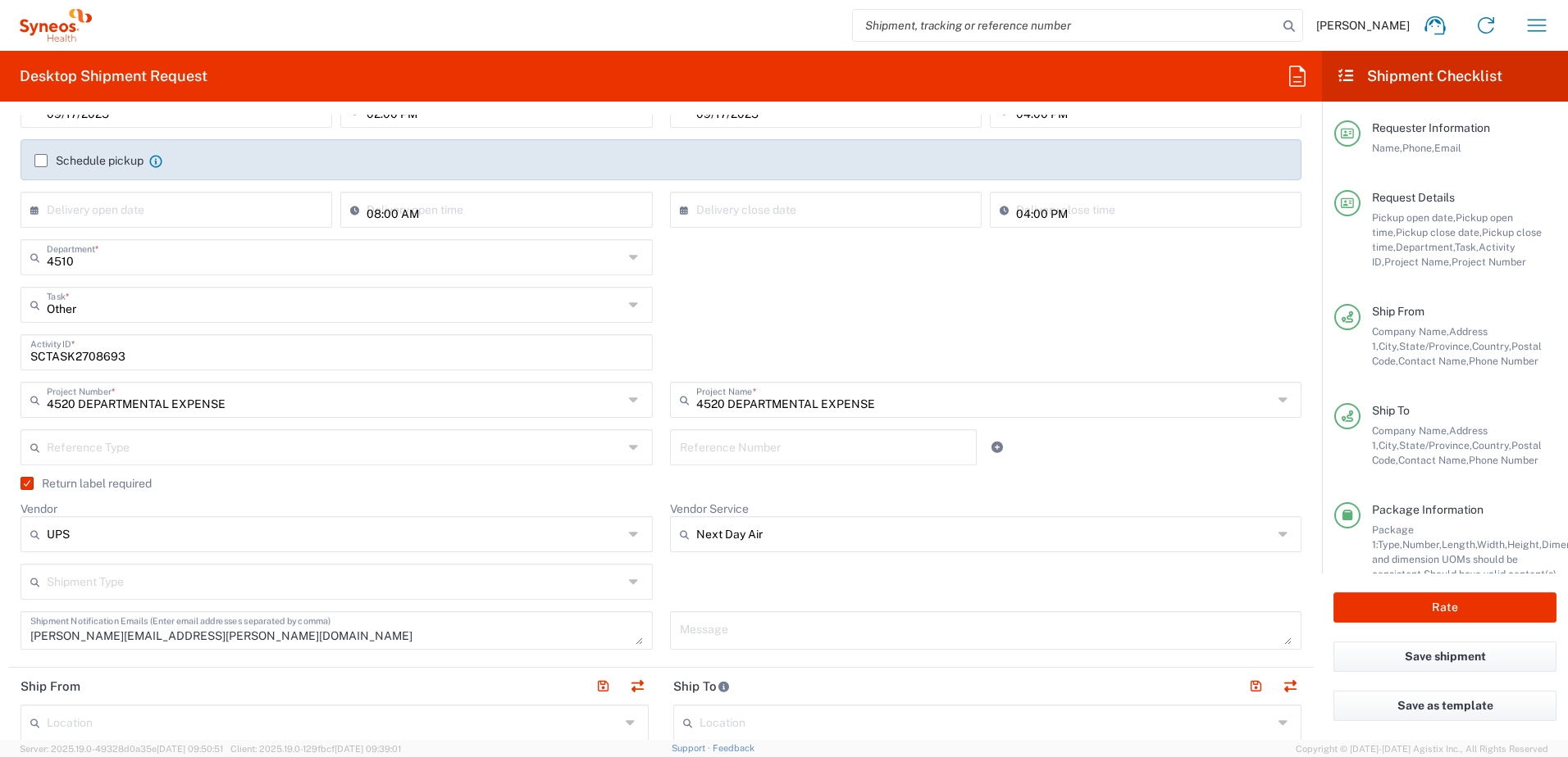
click at [77, 355] on input "SCTASK2708693" at bounding box center [336, 351] width 612 height 28
paste input "753"
type input "SCTASK2707533"
click at [821, 298] on div "Other Task * Other Break/Fix Inventory Transfer New Hire Refresh" at bounding box center [662, 310] width 1298 height 47
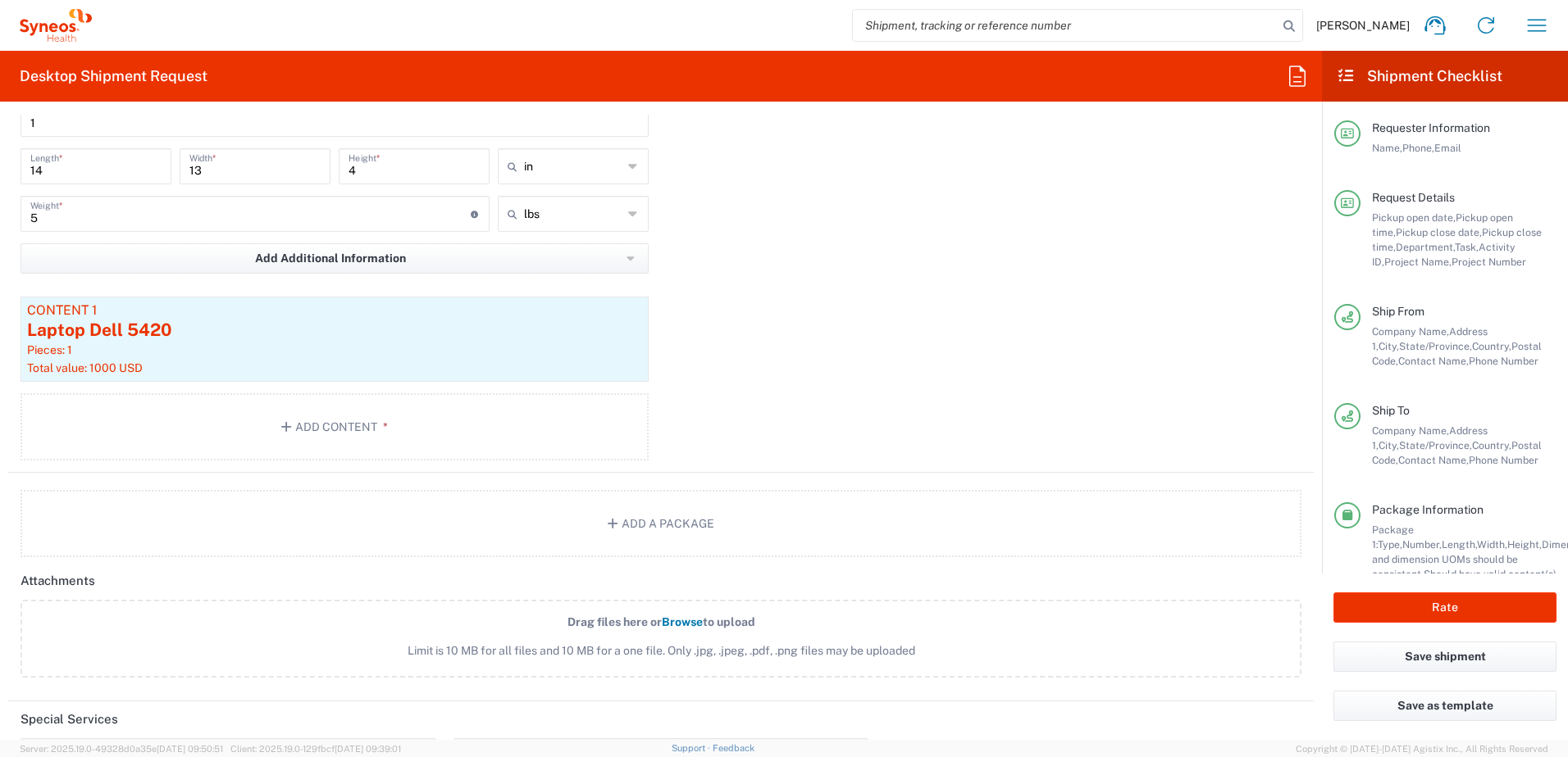
scroll to position [1721, 0]
click at [1415, 603] on button "Rate" at bounding box center [1445, 608] width 223 height 30
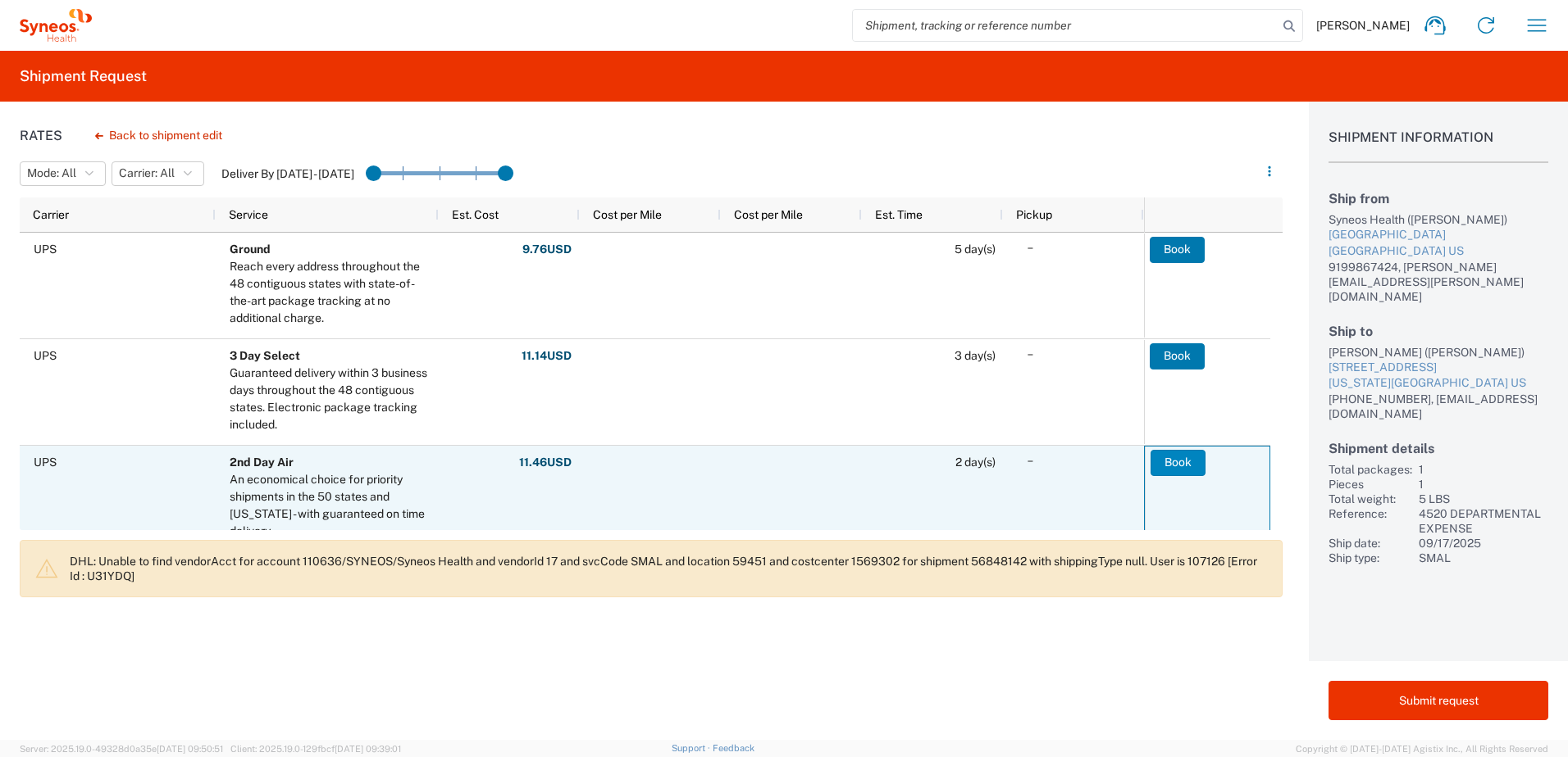
click at [1199, 456] on button "Book" at bounding box center [1178, 462] width 55 height 26
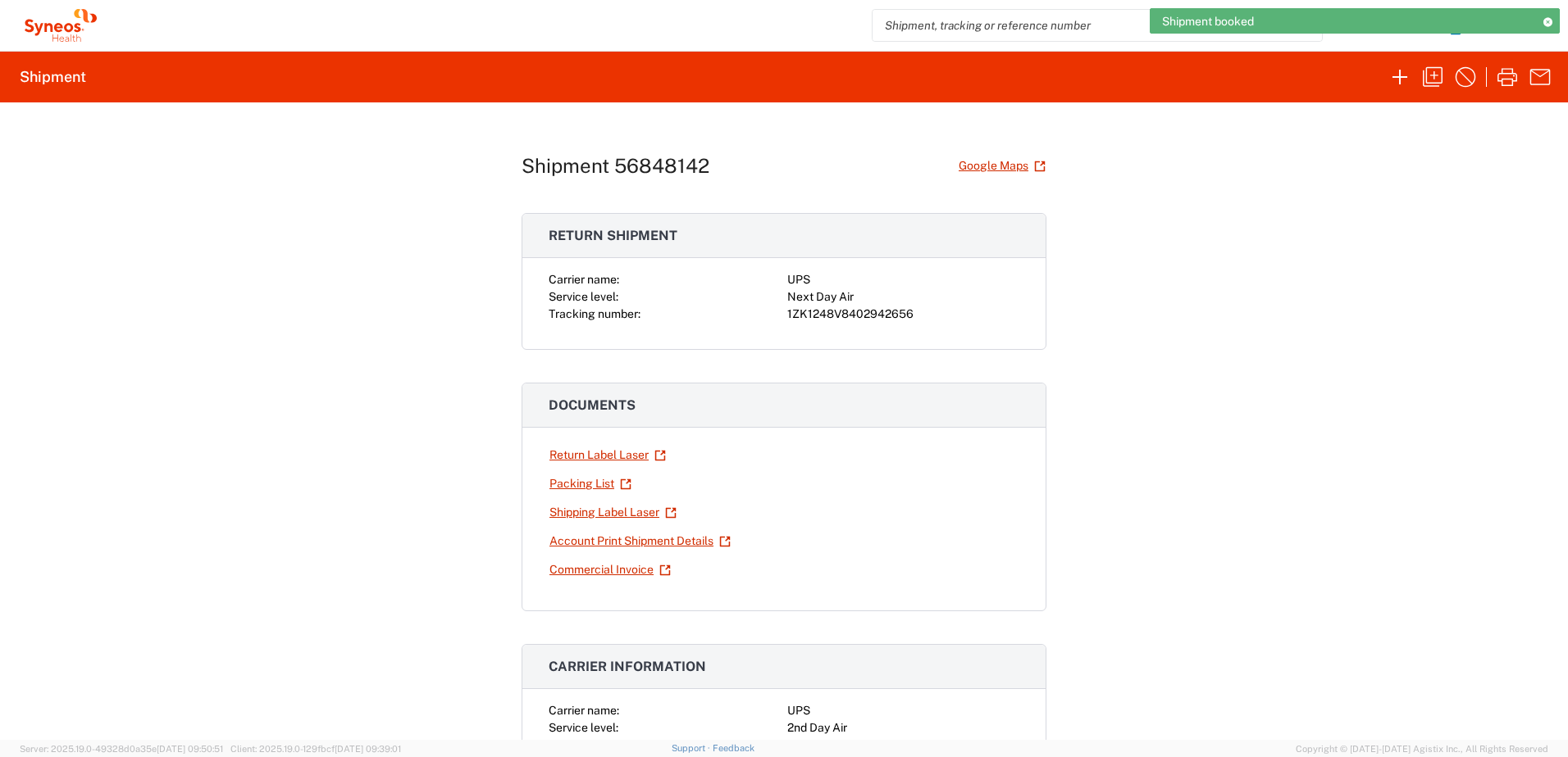
click at [855, 316] on div "1ZK1248V8402942656" at bounding box center [903, 314] width 232 height 17
copy div "1ZK1248V8402942656"
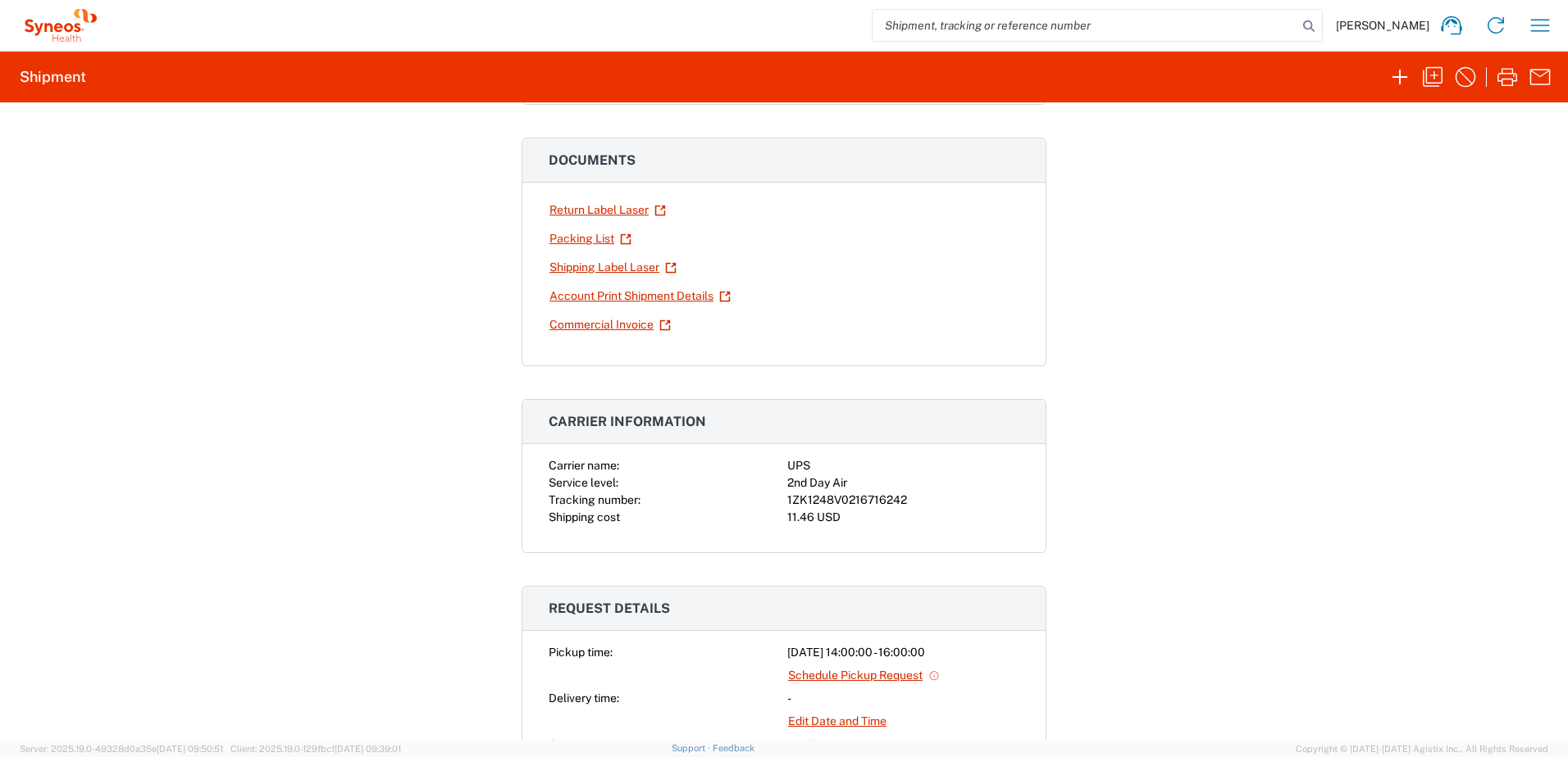
scroll to position [246, 0]
click at [839, 494] on div "1ZK1248V0216716242" at bounding box center [903, 499] width 232 height 17
copy div "1ZK1248V0216716242"
